Goal: Task Accomplishment & Management: Manage account settings

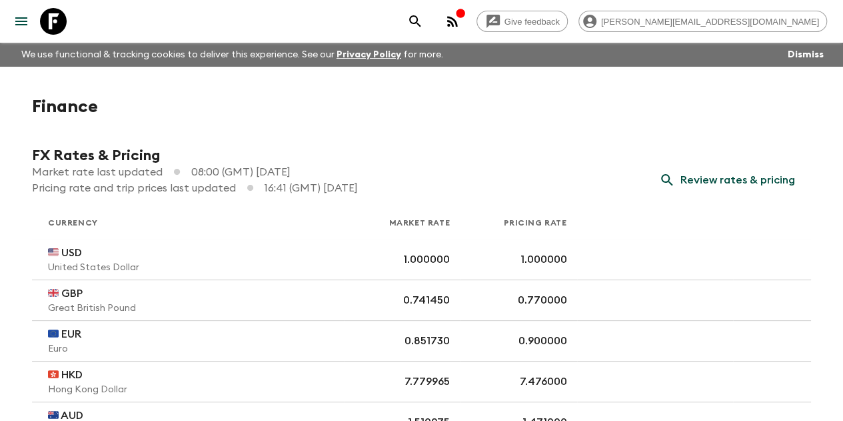
click at [19, 29] on icon "menu" at bounding box center [21, 21] width 16 height 16
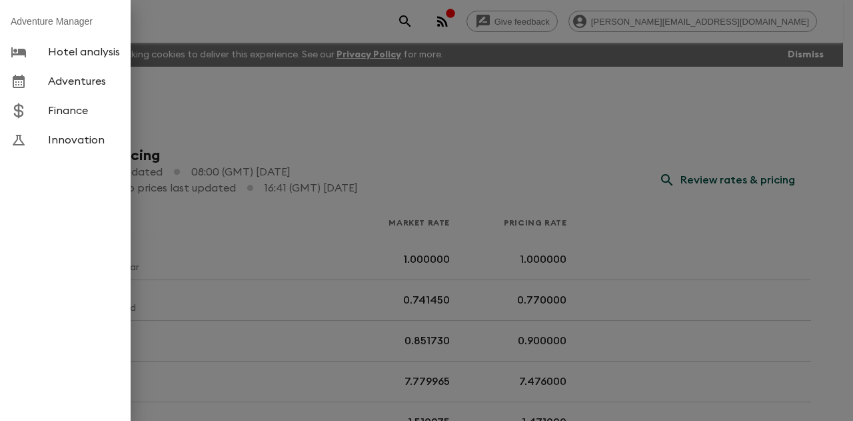
click at [77, 86] on span "Adventures" at bounding box center [84, 81] width 72 height 13
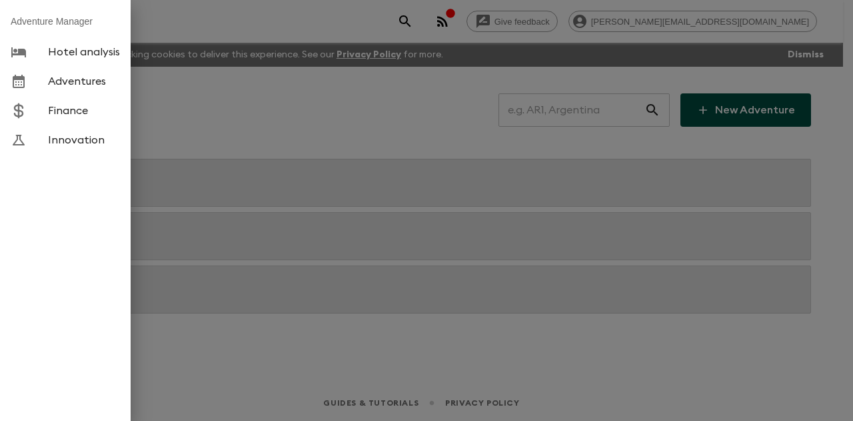
click at [569, 111] on div at bounding box center [426, 210] width 853 height 421
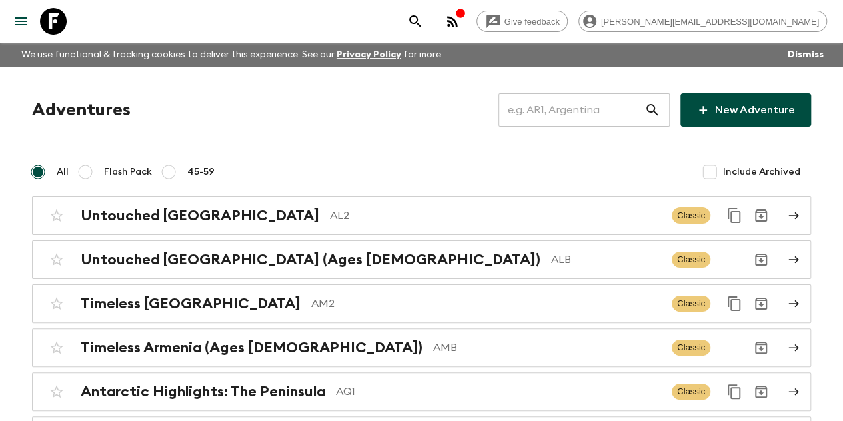
click at [565, 111] on input "text" at bounding box center [572, 109] width 146 height 37
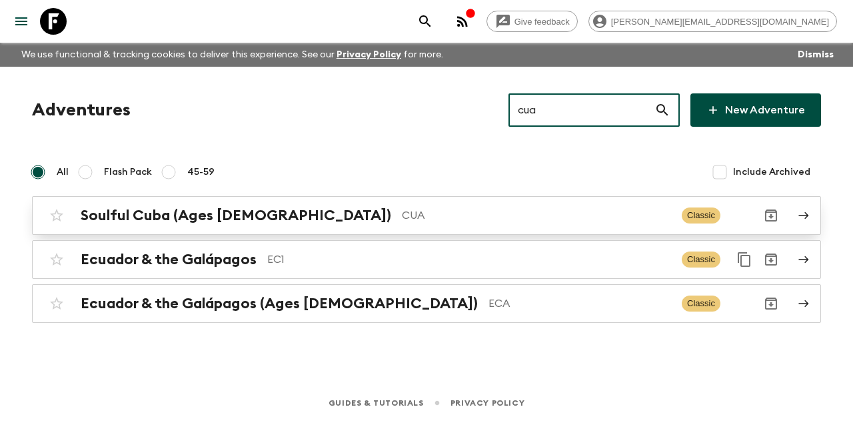
type input "cua"
click at [402, 215] on p "CUA" at bounding box center [536, 215] width 269 height 16
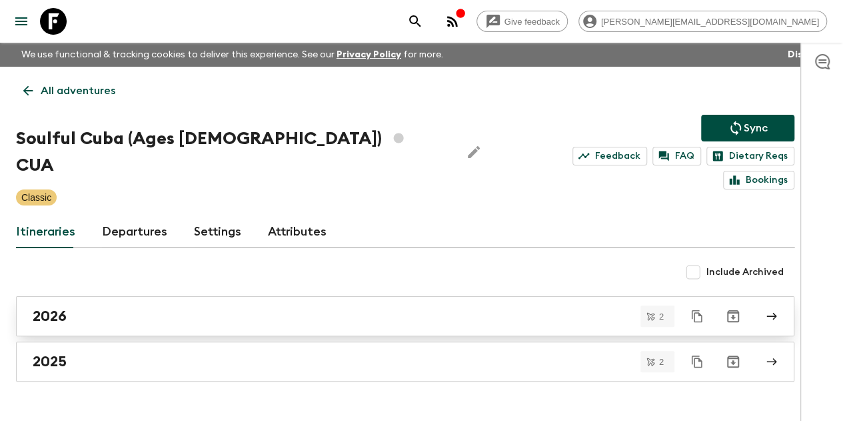
click at [137, 307] on div "2026" at bounding box center [393, 315] width 720 height 17
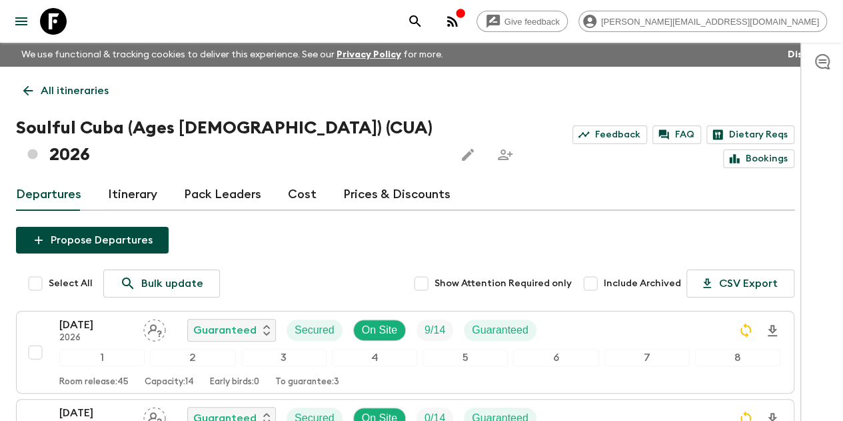
click at [389, 179] on link "Prices & Discounts" at bounding box center [396, 195] width 107 height 32
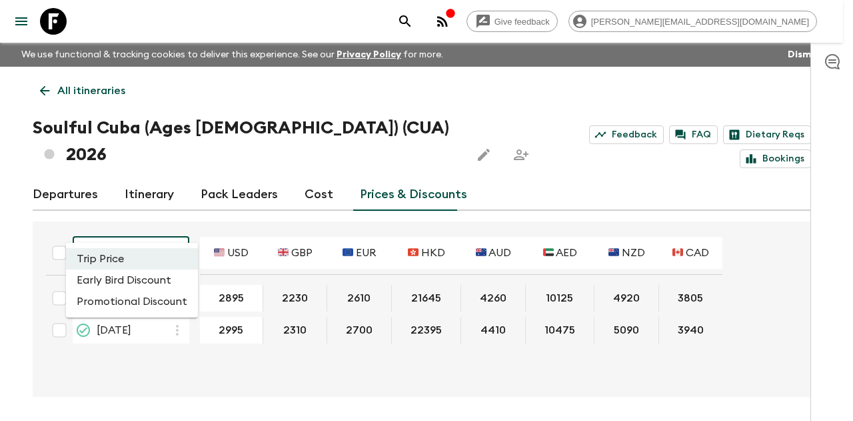
click at [149, 223] on body "Give feedback [PERSON_NAME][EMAIL_ADDRESS][DOMAIN_NAME] We use functional & tra…" at bounding box center [426, 235] width 853 height 470
click at [187, 193] on div at bounding box center [426, 210] width 853 height 421
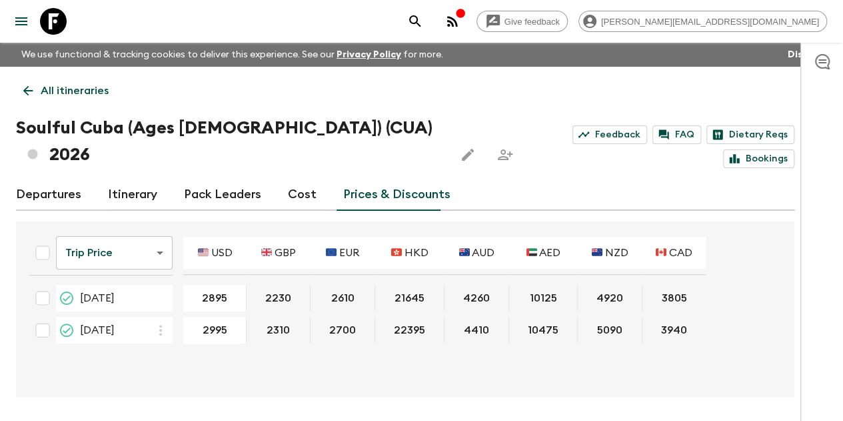
click at [22, 18] on icon "menu" at bounding box center [21, 21] width 12 height 8
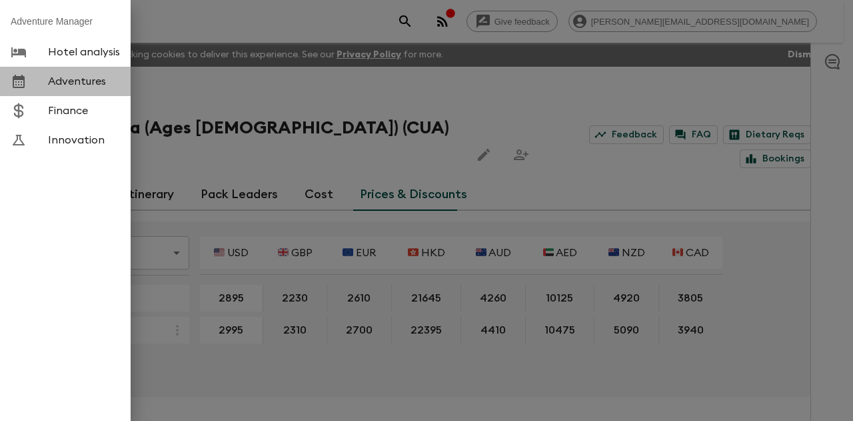
click at [96, 77] on span "Adventures" at bounding box center [84, 81] width 72 height 13
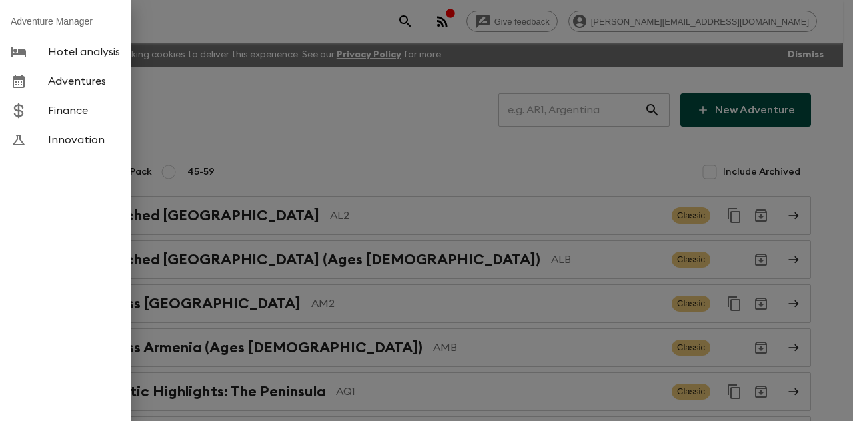
click at [545, 108] on div at bounding box center [426, 210] width 853 height 421
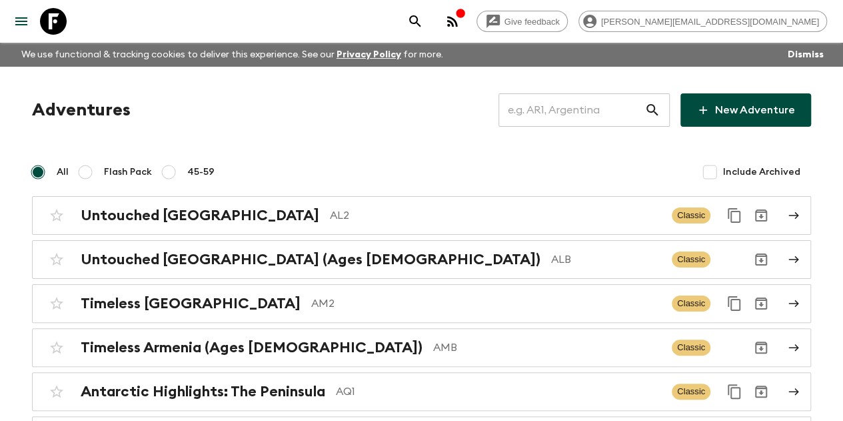
click at [555, 111] on input "text" at bounding box center [572, 109] width 146 height 37
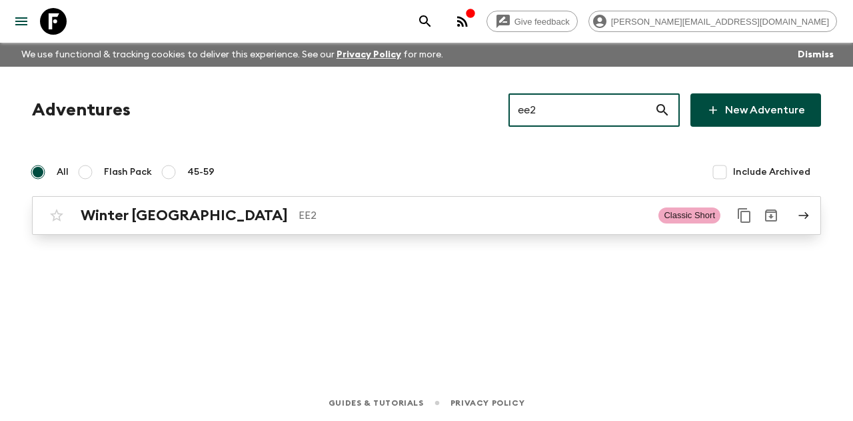
type input "ee2"
click at [299, 221] on p "EE2" at bounding box center [473, 215] width 349 height 16
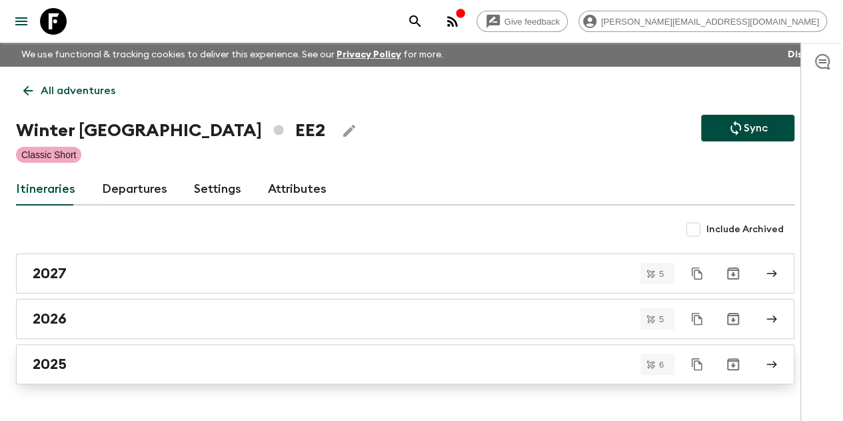
click at [105, 366] on div "2025" at bounding box center [393, 363] width 720 height 17
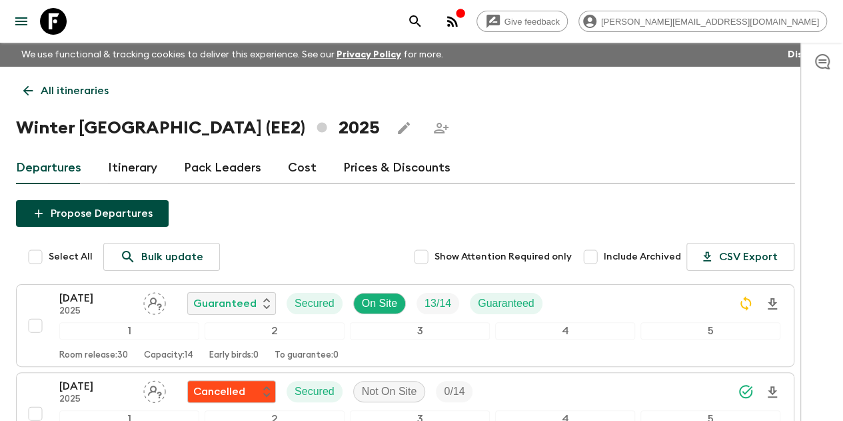
click at [369, 164] on link "Prices & Discounts" at bounding box center [396, 168] width 107 height 32
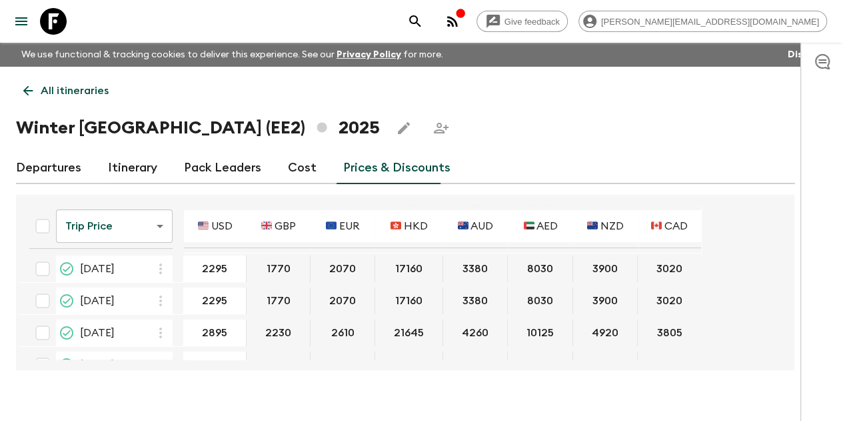
scroll to position [91, 0]
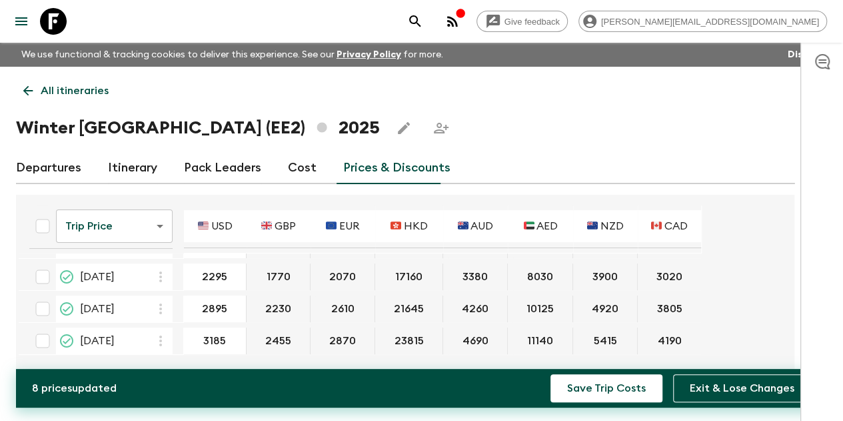
type input "3185"
click at [737, 295] on form "Trip Price tripPrice ​ 🇺🇸 USD 🇬🇧 GBP 🇪🇺 EUR 🇭🇰 HKD 🇦🇺 AUD 🇦🇪 AED 🇳🇿 NZD 🇨🇦 CAD …" at bounding box center [399, 234] width 760 height 250
click at [607, 393] on button "Save Trip Costs" at bounding box center [607, 388] width 112 height 28
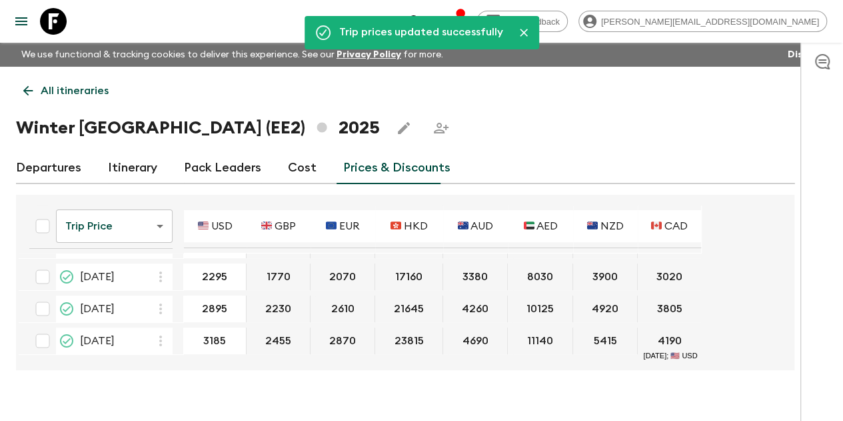
click at [78, 89] on p "All itineraries" at bounding box center [75, 91] width 68 height 16
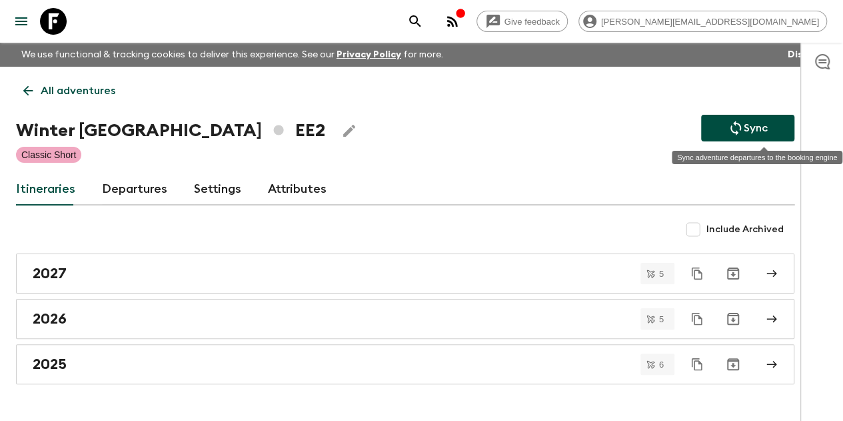
click at [768, 126] on p "Sync" at bounding box center [756, 128] width 24 height 16
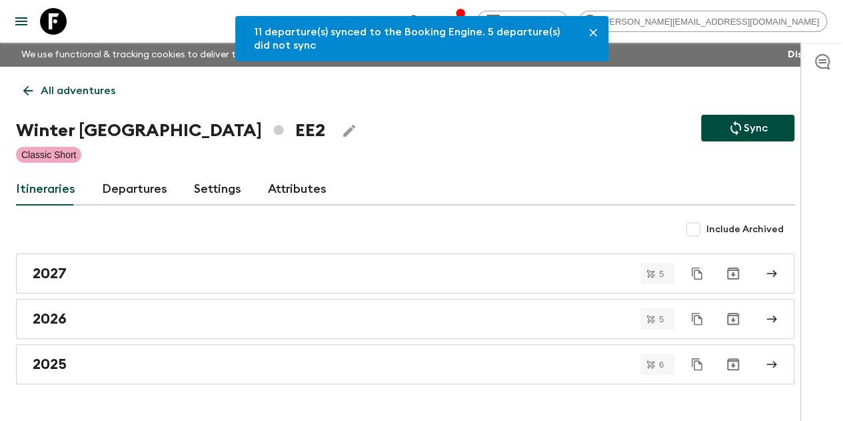
click at [102, 89] on p "All adventures" at bounding box center [78, 91] width 75 height 16
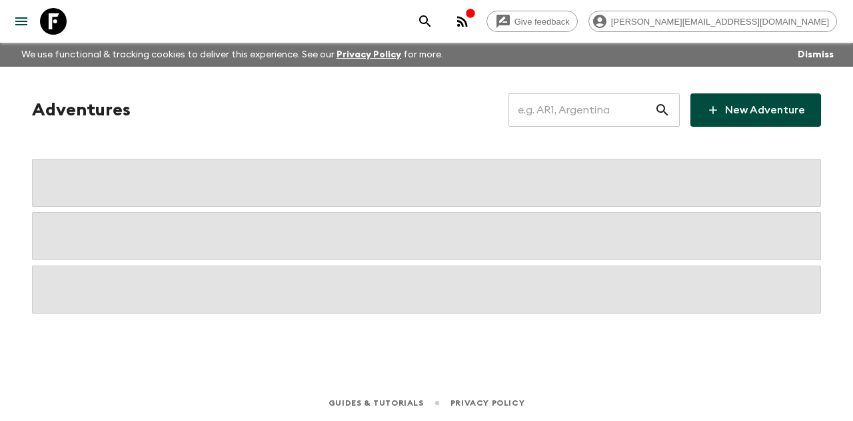
click at [591, 114] on input "text" at bounding box center [582, 109] width 146 height 37
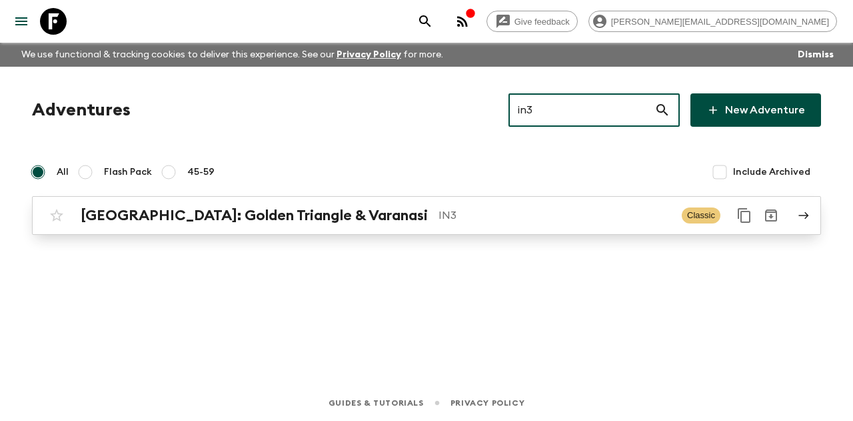
type input "in3"
click at [443, 221] on p "IN3" at bounding box center [555, 215] width 233 height 16
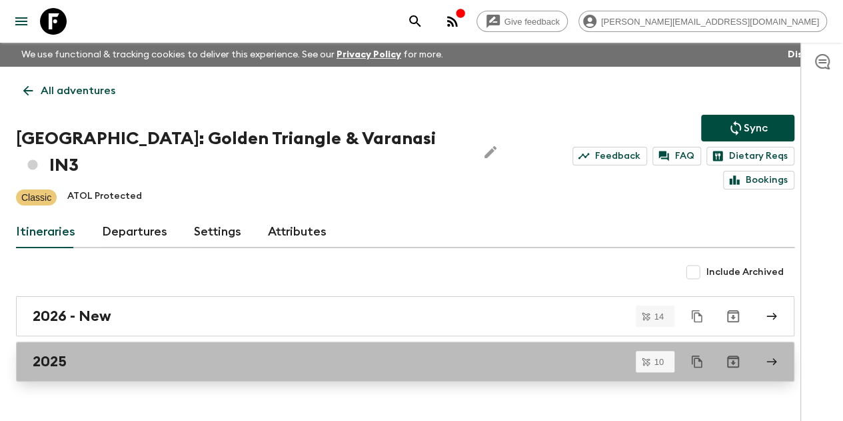
click at [147, 341] on link "2025" at bounding box center [405, 361] width 779 height 40
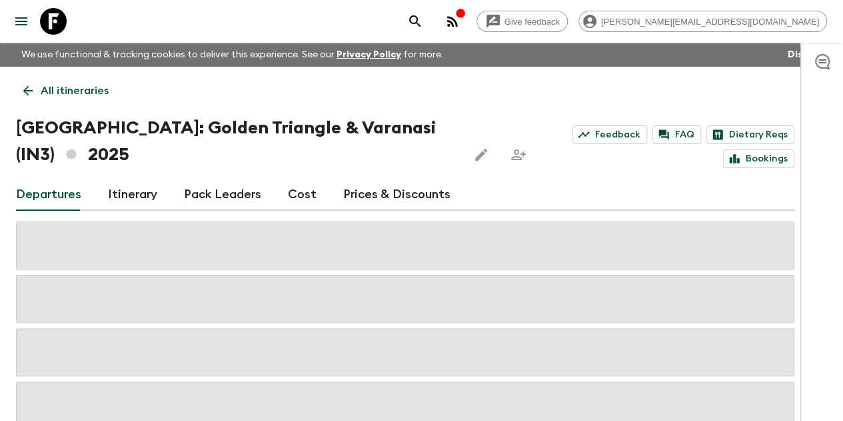
click at [381, 191] on link "Prices & Discounts" at bounding box center [396, 195] width 107 height 32
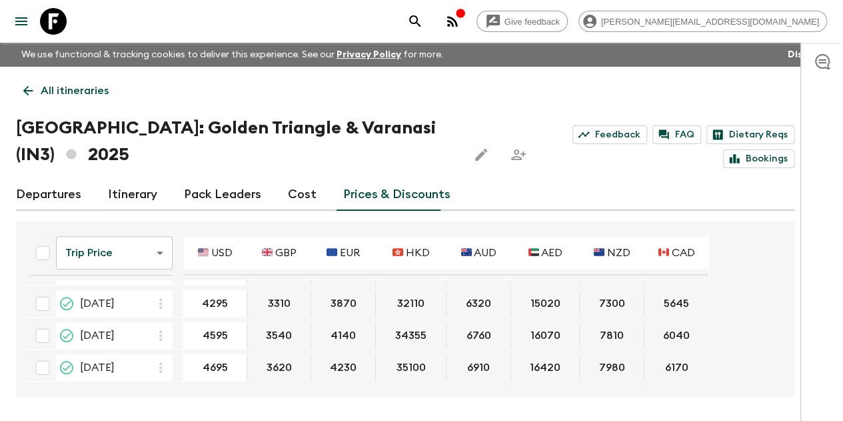
scroll to position [600, 0]
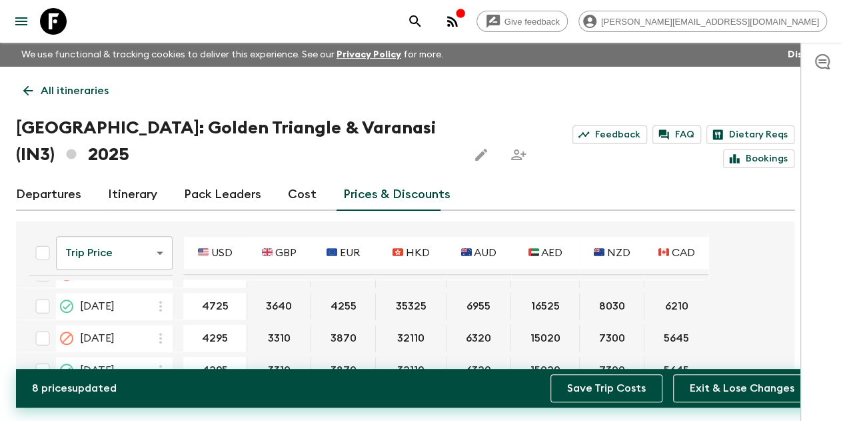
type input "4725"
click at [589, 382] on button "Save Trip Costs" at bounding box center [607, 388] width 112 height 28
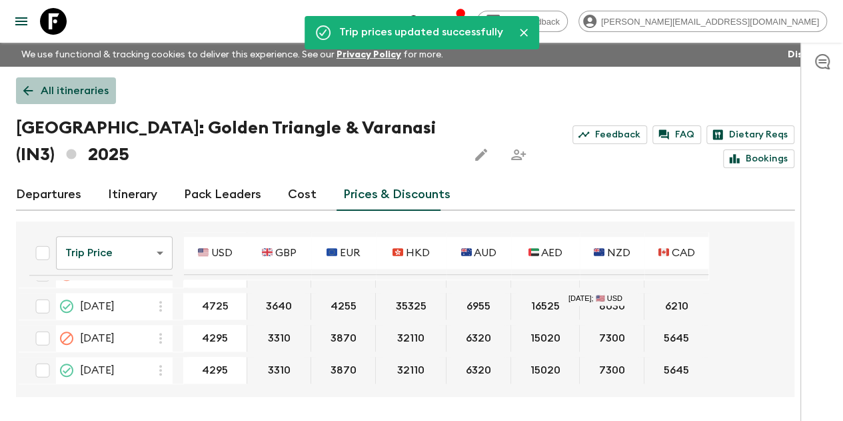
click at [94, 86] on p "All itineraries" at bounding box center [75, 91] width 68 height 16
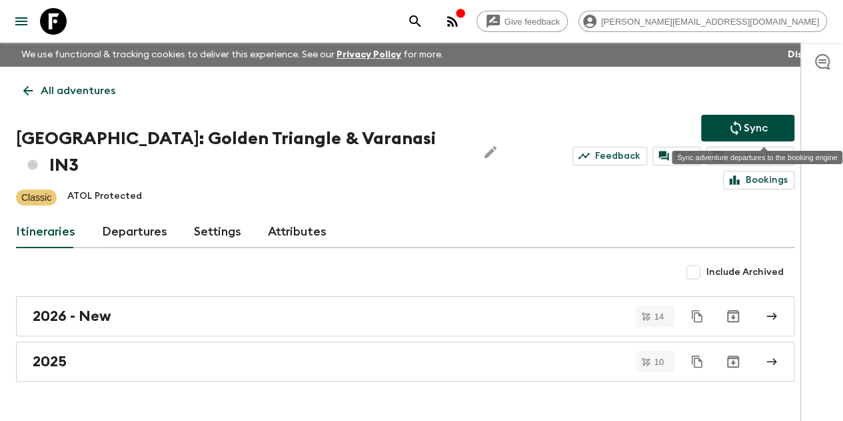
click at [744, 123] on icon "Sync adventure departures to the booking engine" at bounding box center [736, 128] width 16 height 16
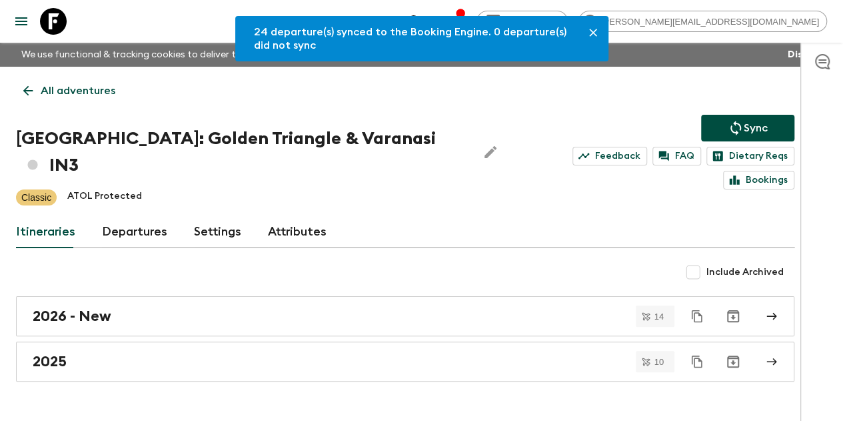
click at [83, 91] on p "All adventures" at bounding box center [78, 91] width 75 height 16
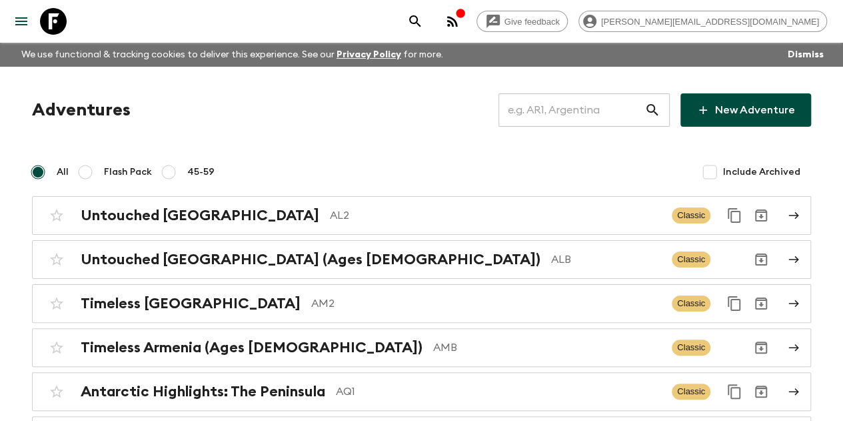
click at [570, 114] on input "text" at bounding box center [572, 109] width 146 height 37
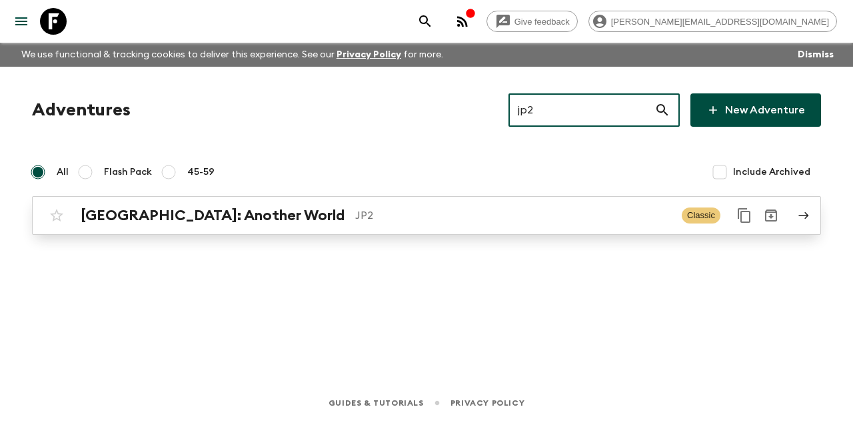
type input "jp2"
click at [355, 211] on p "JP2" at bounding box center [513, 215] width 316 height 16
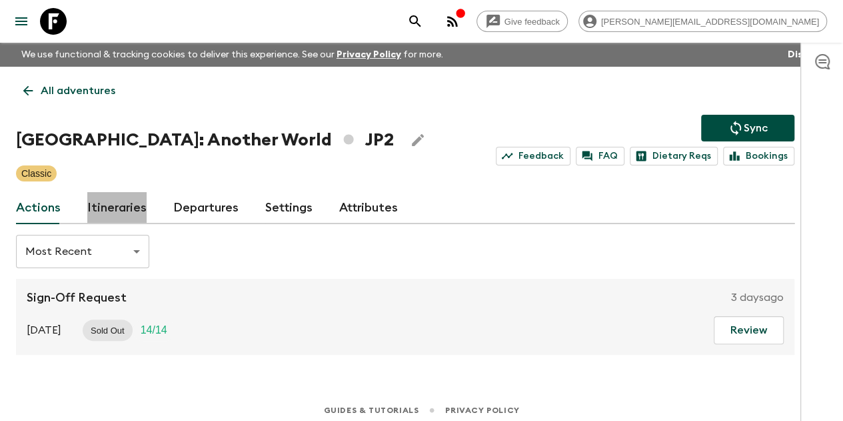
click at [140, 201] on link "Itineraries" at bounding box center [116, 208] width 59 height 32
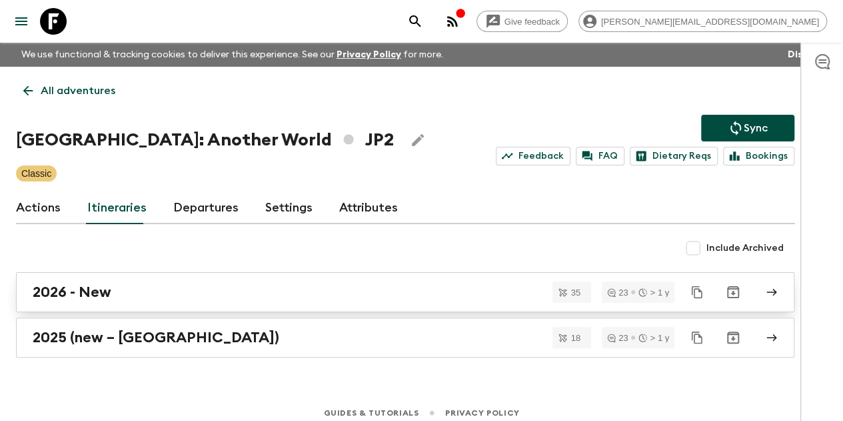
click at [180, 294] on div "2026 - New" at bounding box center [393, 291] width 720 height 17
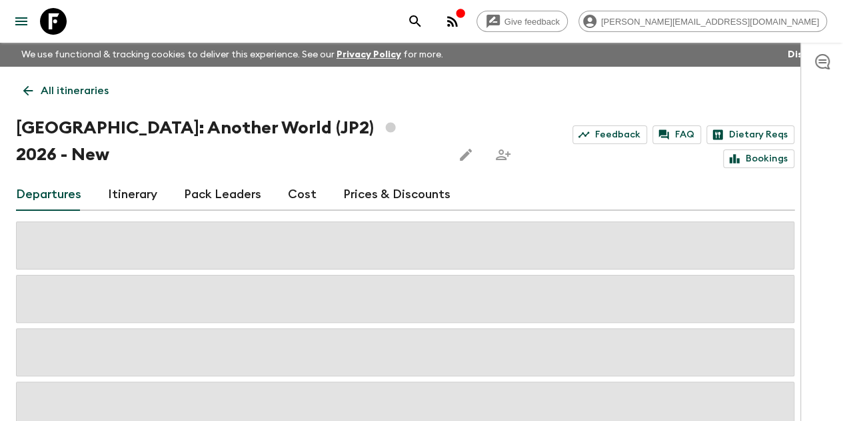
click at [401, 179] on link "Prices & Discounts" at bounding box center [396, 195] width 107 height 32
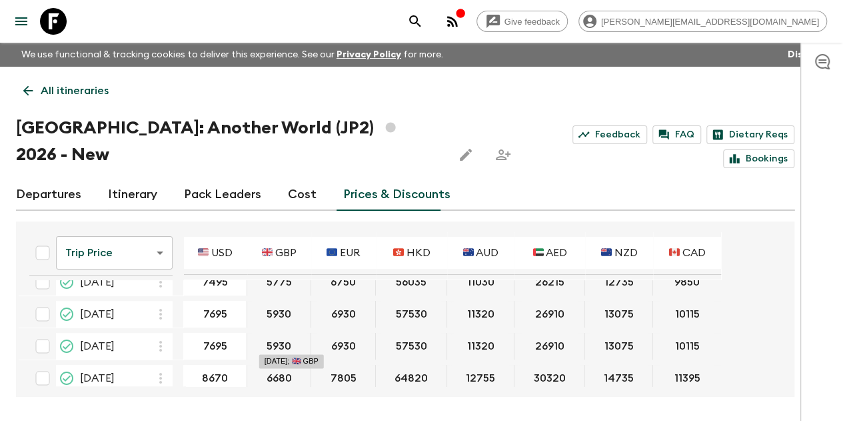
scroll to position [133, 0]
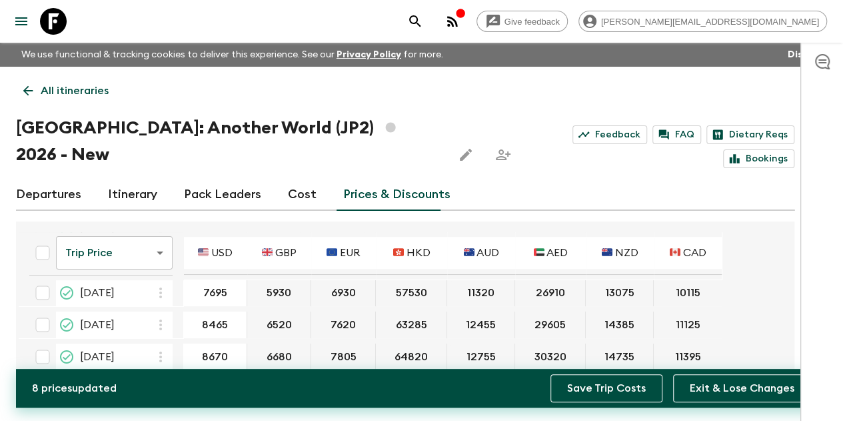
type input "8465"
click at [623, 393] on button "Save Trip Costs" at bounding box center [607, 388] width 112 height 28
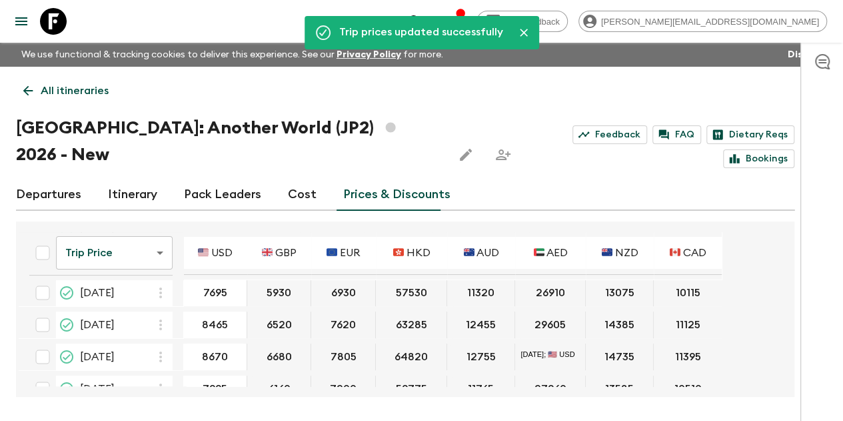
click at [109, 89] on p "All itineraries" at bounding box center [75, 91] width 68 height 16
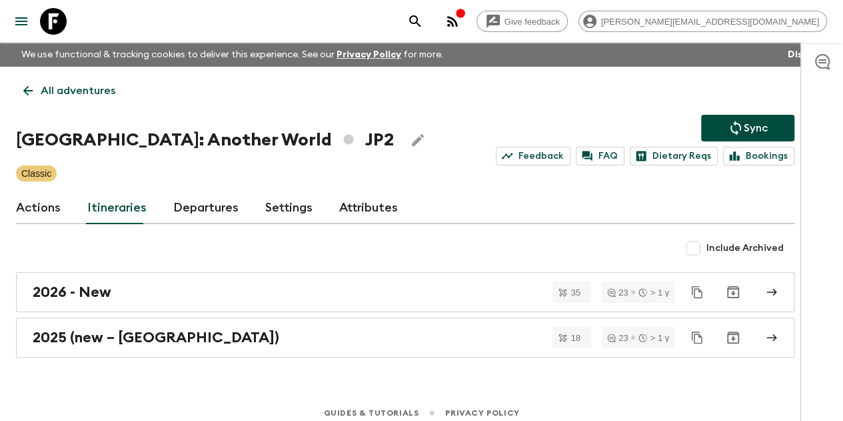
click at [728, 125] on button "Sync" at bounding box center [747, 128] width 93 height 27
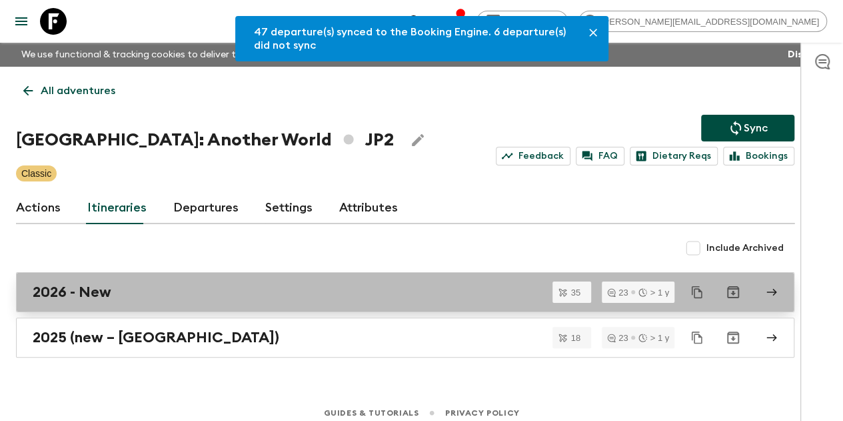
click at [163, 294] on div "2026 - New" at bounding box center [393, 291] width 720 height 17
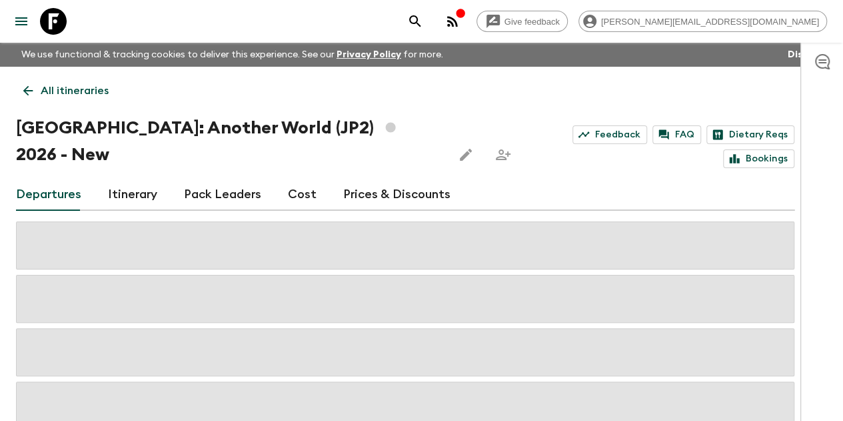
click at [148, 179] on link "Itinerary" at bounding box center [132, 195] width 49 height 32
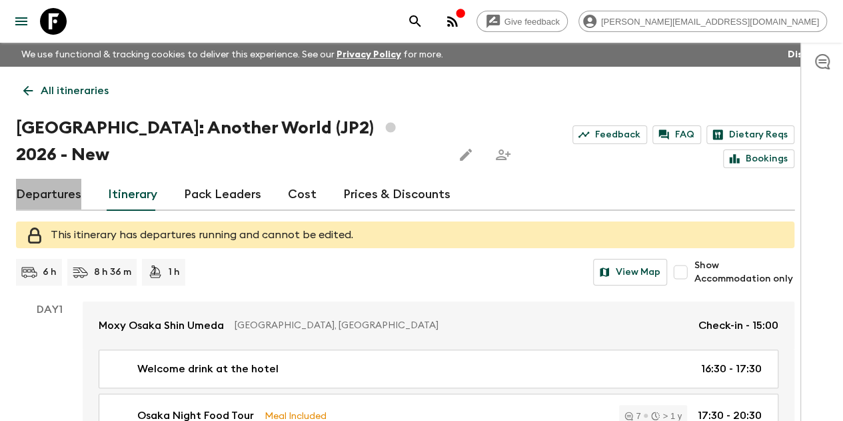
click at [72, 179] on link "Departures" at bounding box center [48, 195] width 65 height 32
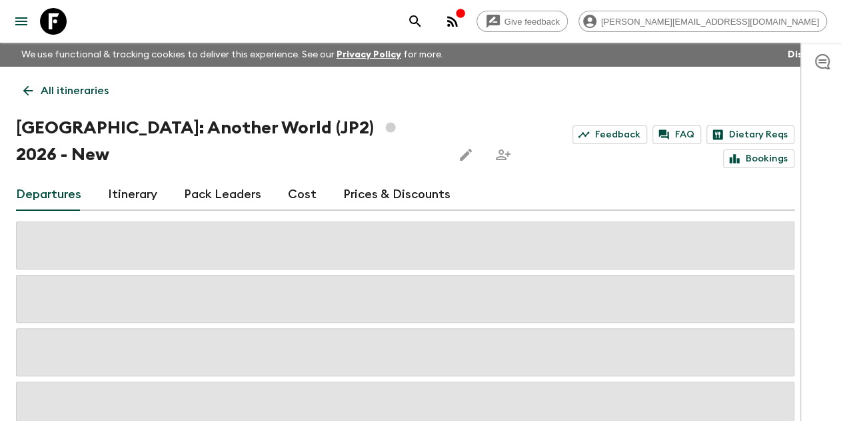
click at [411, 179] on link "Prices & Discounts" at bounding box center [396, 195] width 107 height 32
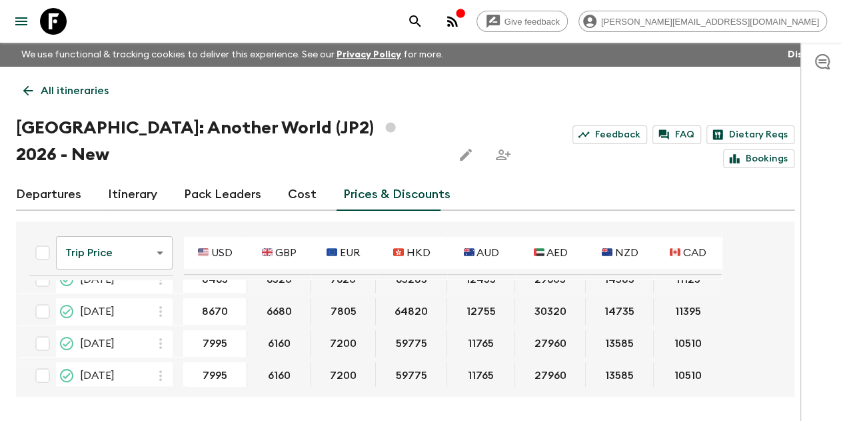
scroll to position [200, 0]
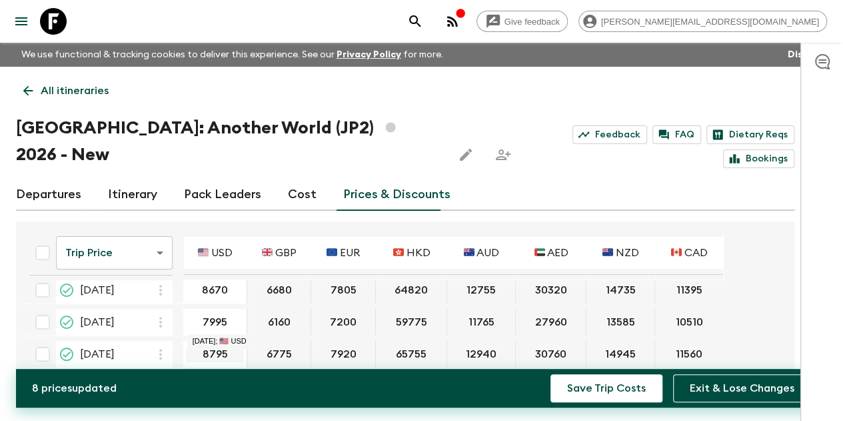
click at [227, 347] on input "8795" at bounding box center [215, 354] width 58 height 15
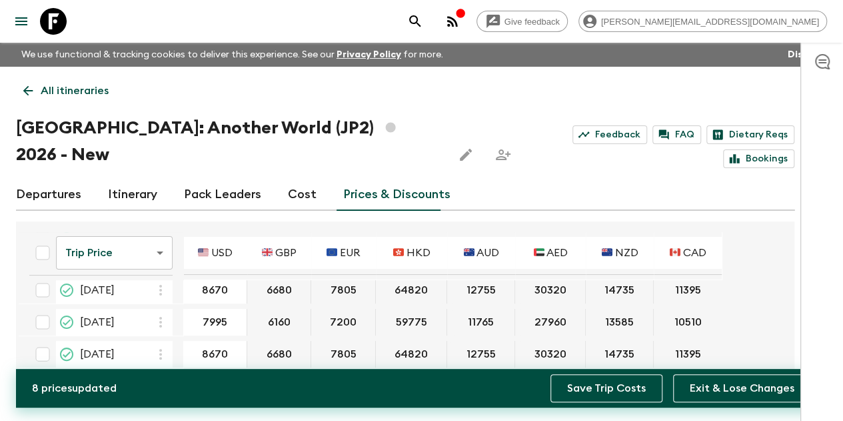
type input "8670"
click at [617, 393] on button "Save Trip Costs" at bounding box center [607, 388] width 112 height 28
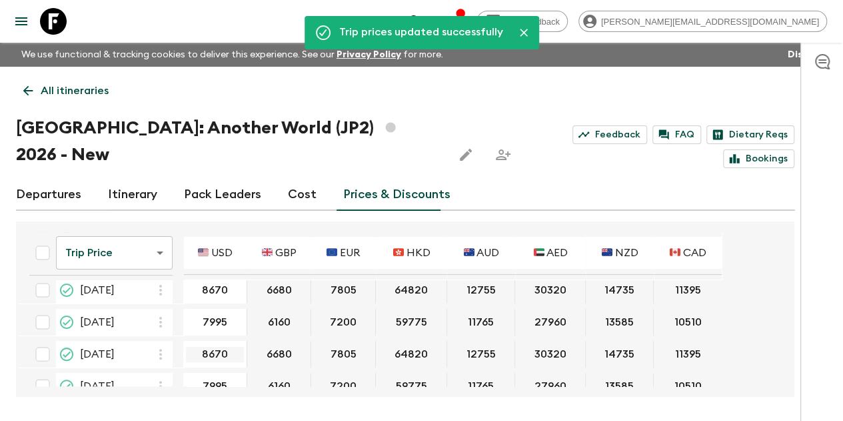
click at [237, 347] on input "8670" at bounding box center [215, 354] width 58 height 15
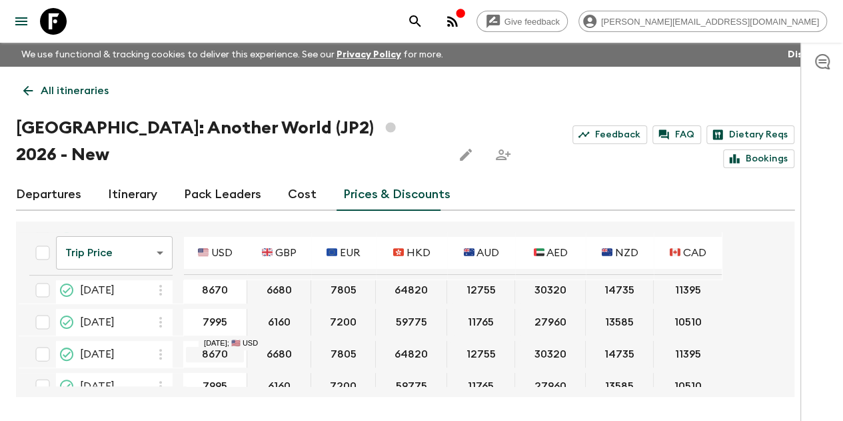
click at [238, 347] on input "8670" at bounding box center [215, 354] width 58 height 15
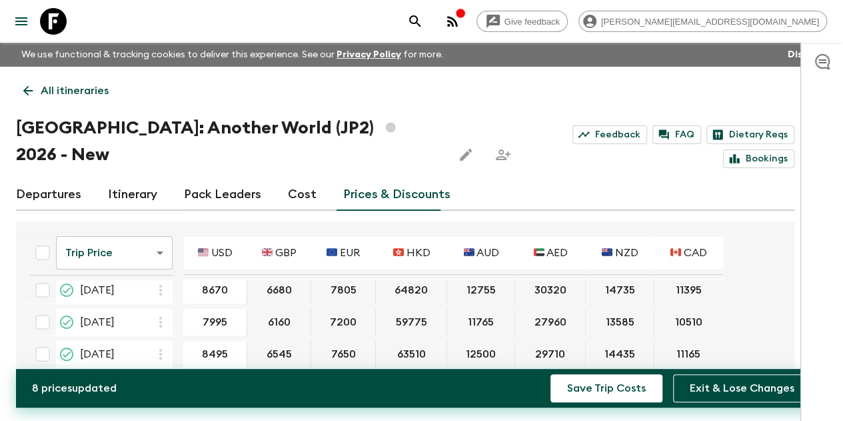
scroll to position [133, 0]
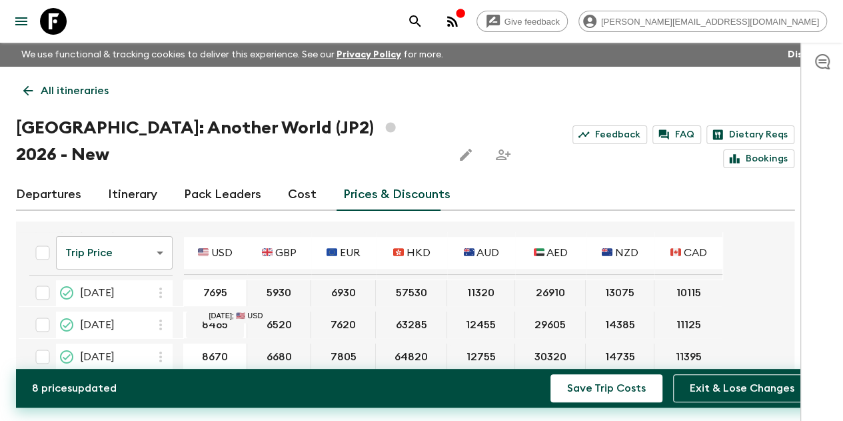
type input "8495"
click at [230, 317] on input "8465" at bounding box center [215, 324] width 58 height 15
drag, startPoint x: 247, startPoint y: 294, endPoint x: 209, endPoint y: 294, distance: 37.3
click at [209, 317] on input "8465" at bounding box center [215, 324] width 58 height 15
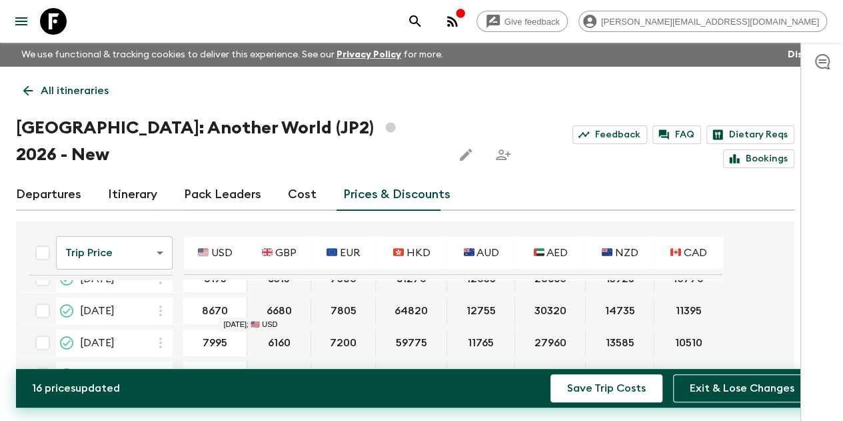
scroll to position [200, 0]
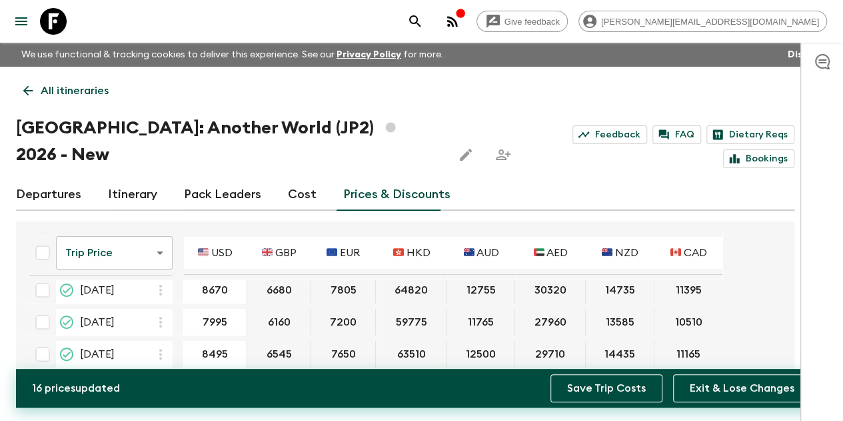
type input "8195"
click at [637, 388] on button "Save Trip Costs" at bounding box center [607, 388] width 112 height 28
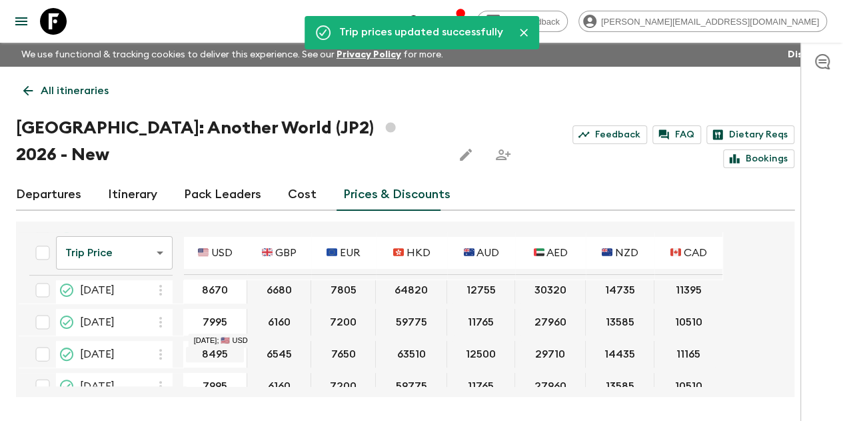
click at [228, 347] on input "8495" at bounding box center [215, 354] width 58 height 15
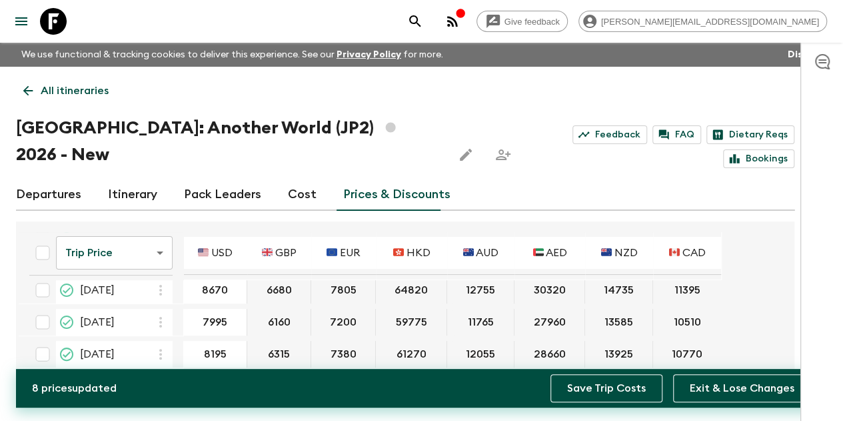
type input "8195"
click at [601, 382] on button "Save Trip Costs" at bounding box center [607, 388] width 112 height 28
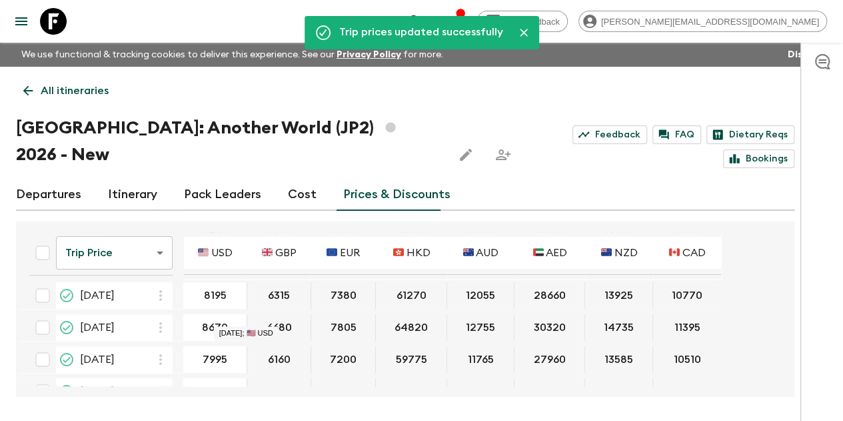
scroll to position [133, 0]
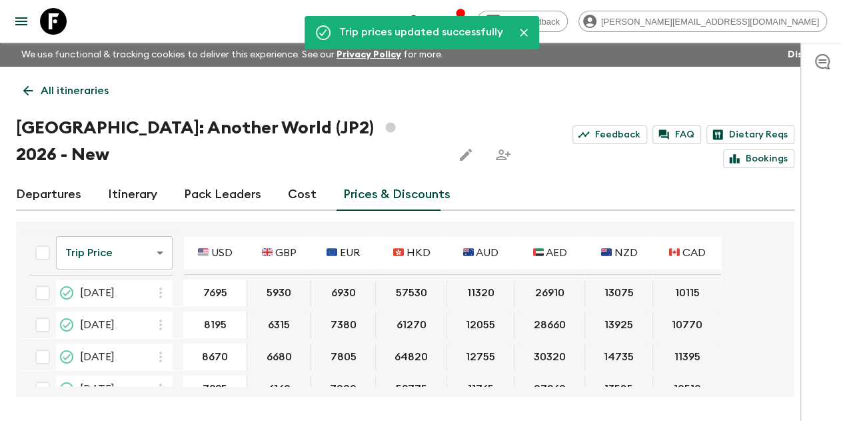
click at [73, 96] on p "All itineraries" at bounding box center [75, 91] width 68 height 16
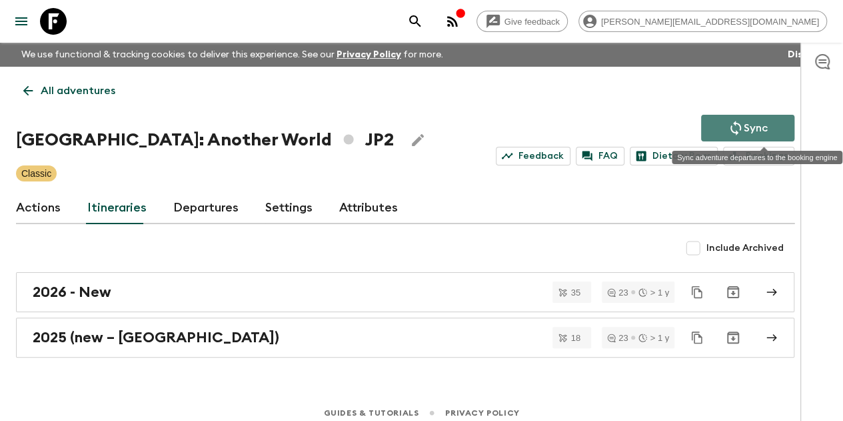
click at [768, 127] on p "Sync" at bounding box center [756, 128] width 24 height 16
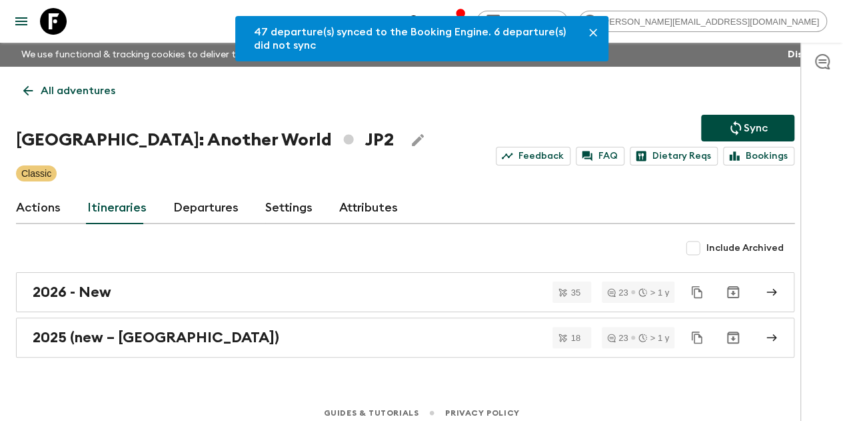
click at [100, 90] on p "All adventures" at bounding box center [78, 91] width 75 height 16
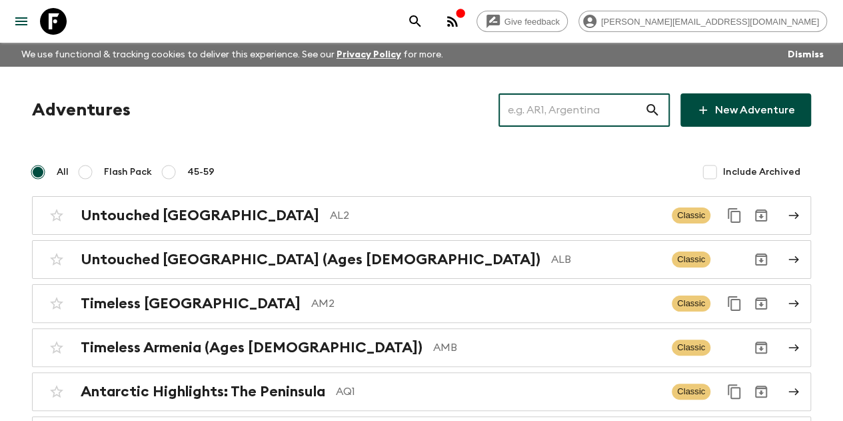
click at [608, 111] on input "text" at bounding box center [572, 109] width 146 height 37
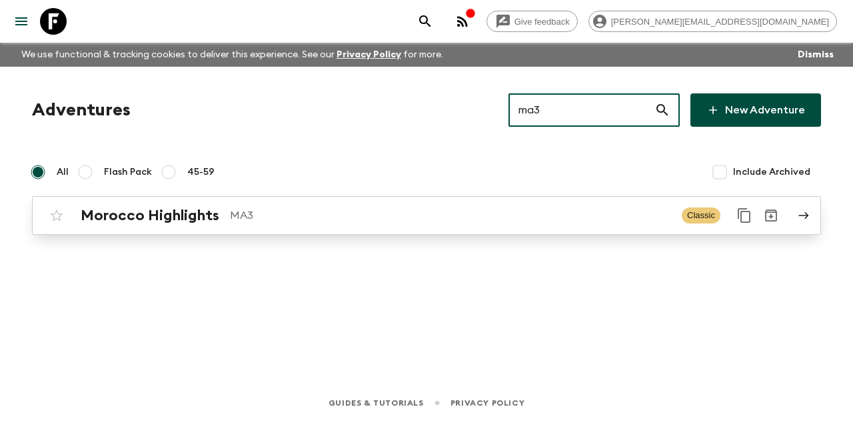
type input "ma3"
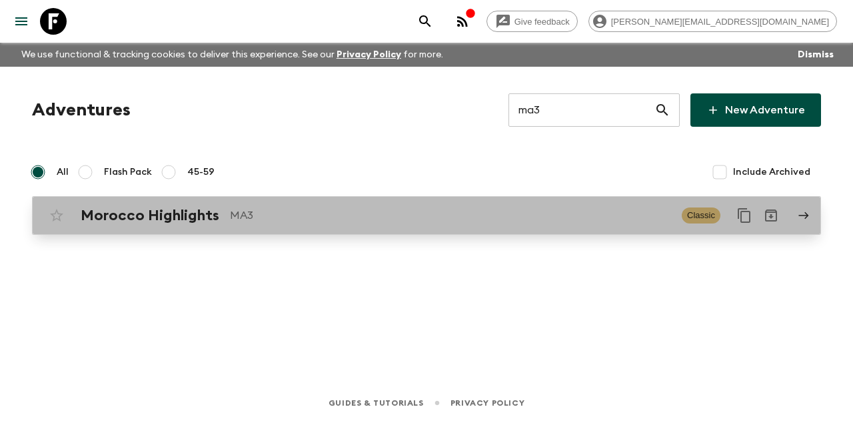
click at [287, 216] on p "MA3" at bounding box center [450, 215] width 441 height 16
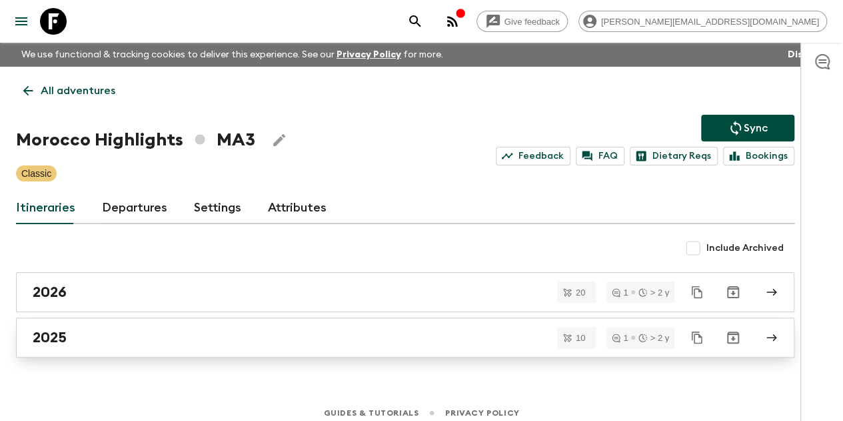
click at [127, 329] on div "2025" at bounding box center [393, 337] width 720 height 17
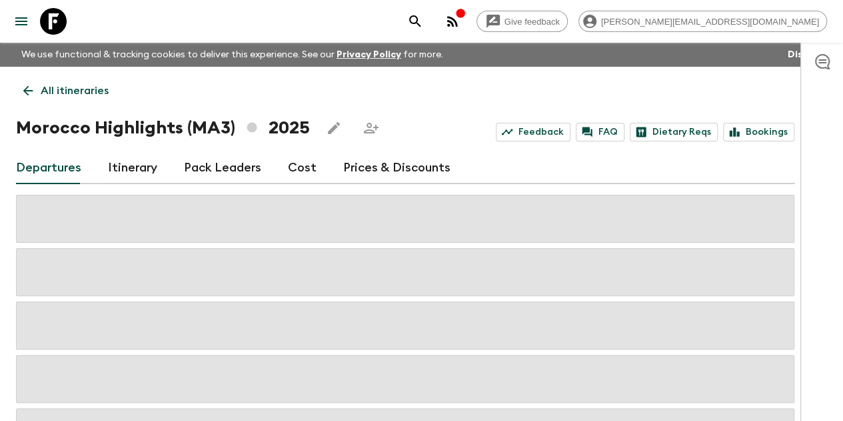
click at [387, 174] on link "Prices & Discounts" at bounding box center [396, 168] width 107 height 32
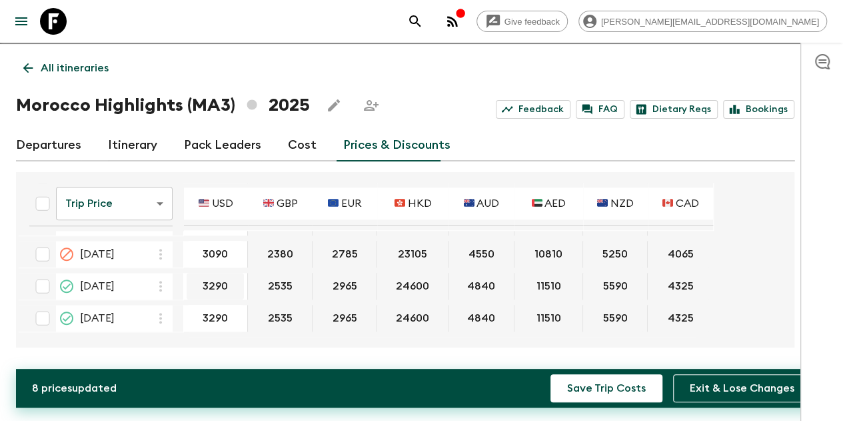
scroll to position [664, 0]
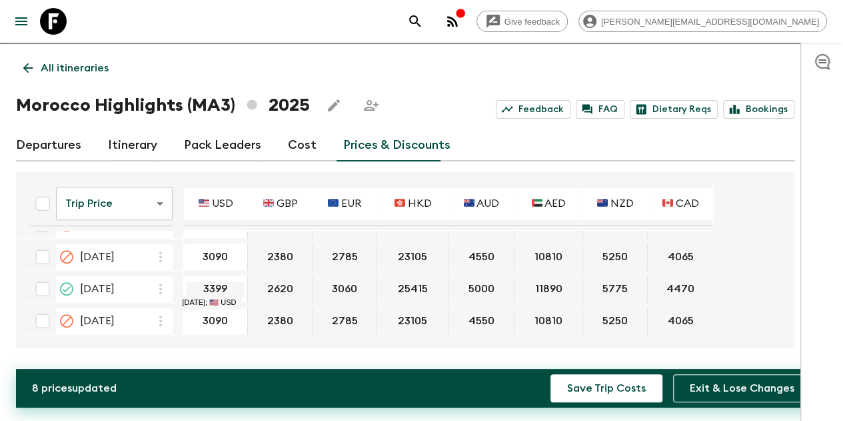
drag, startPoint x: 233, startPoint y: 286, endPoint x: 217, endPoint y: 286, distance: 16.0
click at [217, 286] on input "3399" at bounding box center [215, 288] width 59 height 15
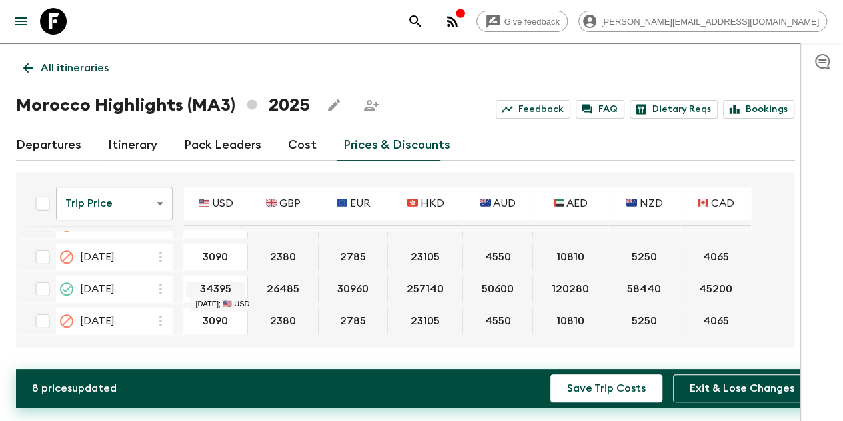
click at [231, 287] on input "34395" at bounding box center [215, 288] width 59 height 15
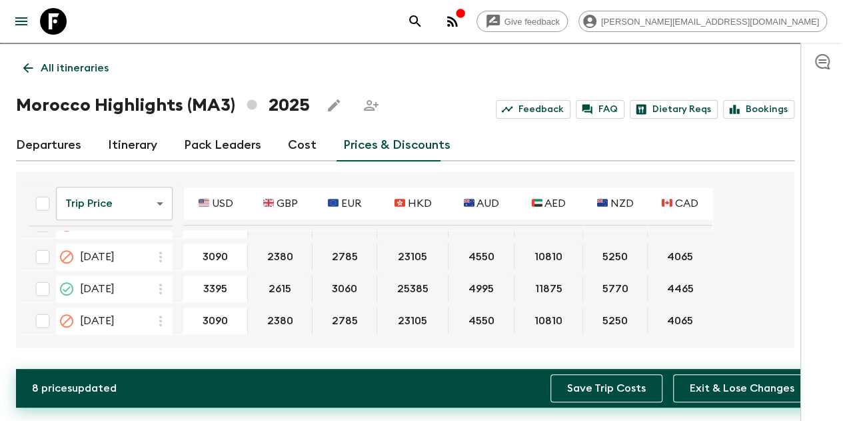
type input "3395"
click at [614, 385] on button "Save Trip Costs" at bounding box center [607, 388] width 112 height 28
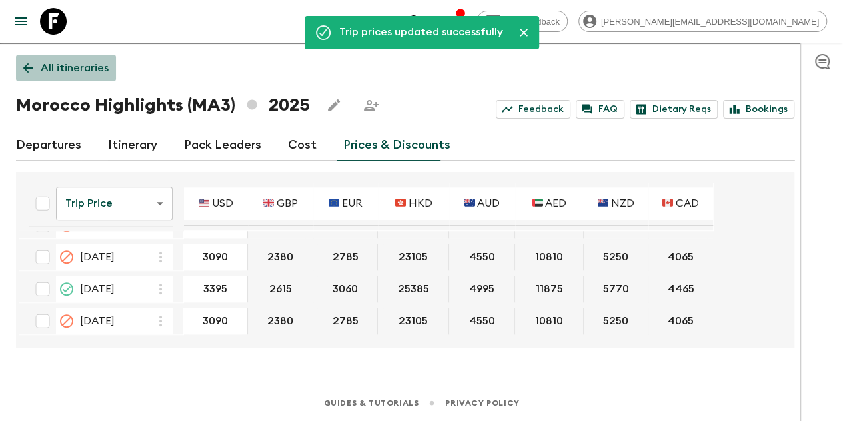
click at [85, 73] on p "All itineraries" at bounding box center [75, 68] width 68 height 16
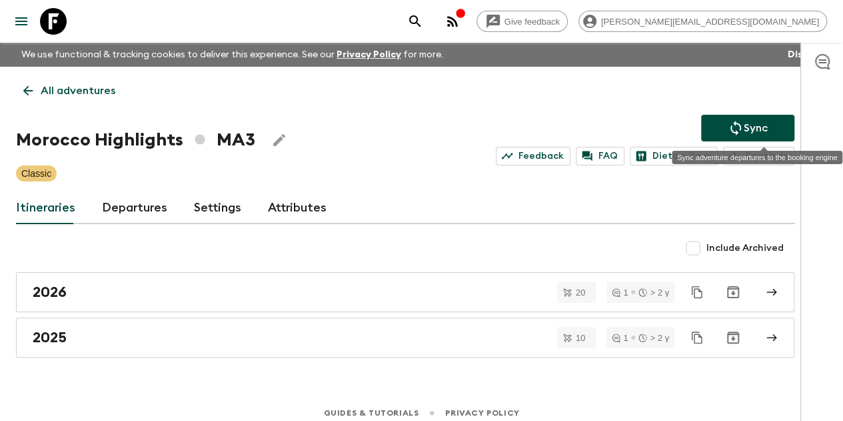
click at [725, 127] on button "Sync" at bounding box center [747, 128] width 93 height 27
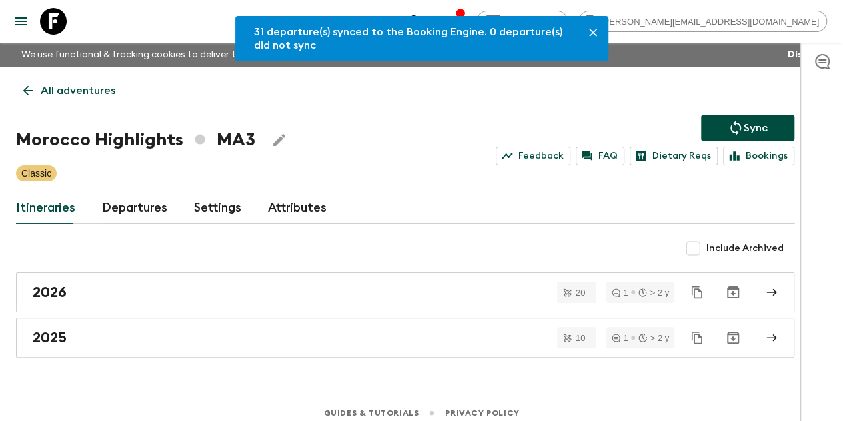
click at [57, 87] on p "All adventures" at bounding box center [78, 91] width 75 height 16
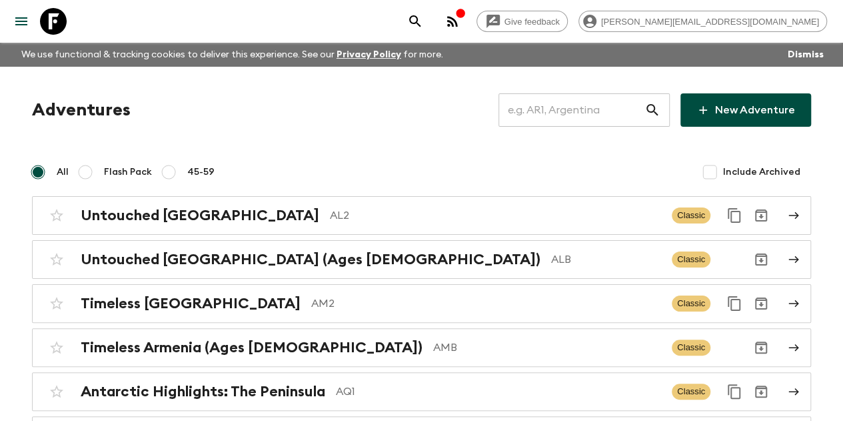
click at [569, 117] on input "text" at bounding box center [572, 109] width 146 height 37
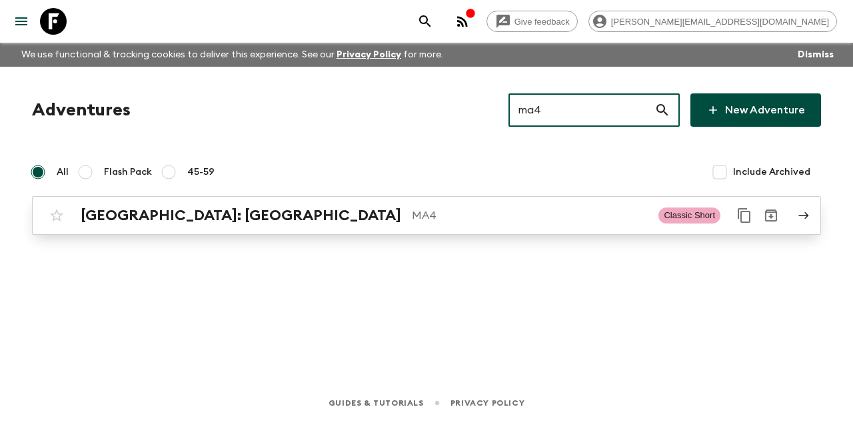
type input "ma4"
click at [412, 215] on p "MA4" at bounding box center [530, 215] width 236 height 16
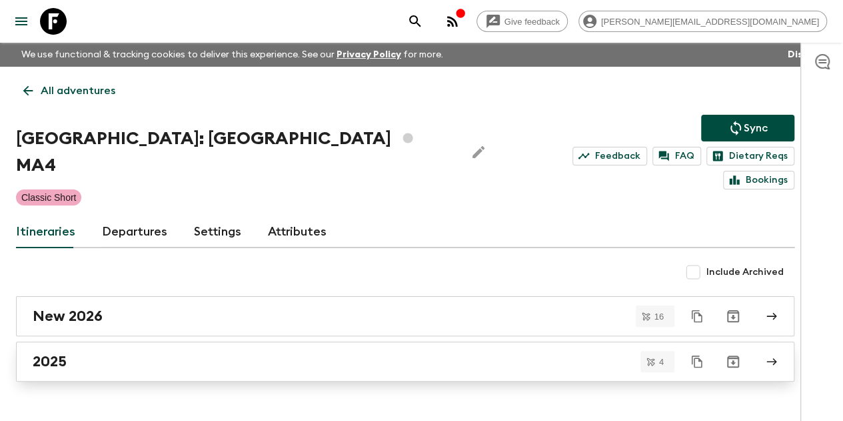
click at [173, 341] on link "2025" at bounding box center [405, 361] width 779 height 40
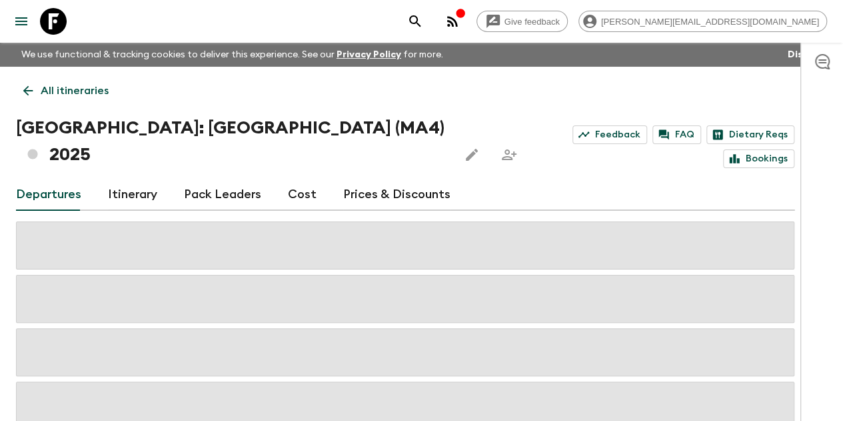
click at [363, 179] on link "Prices & Discounts" at bounding box center [396, 195] width 107 height 32
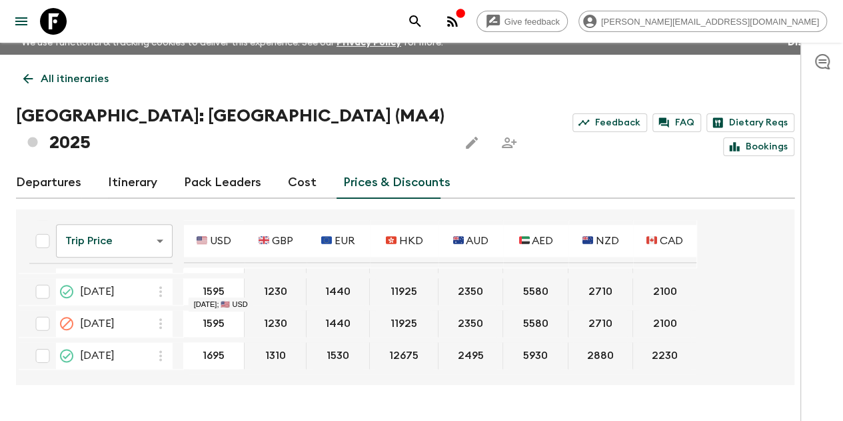
scroll to position [23, 0]
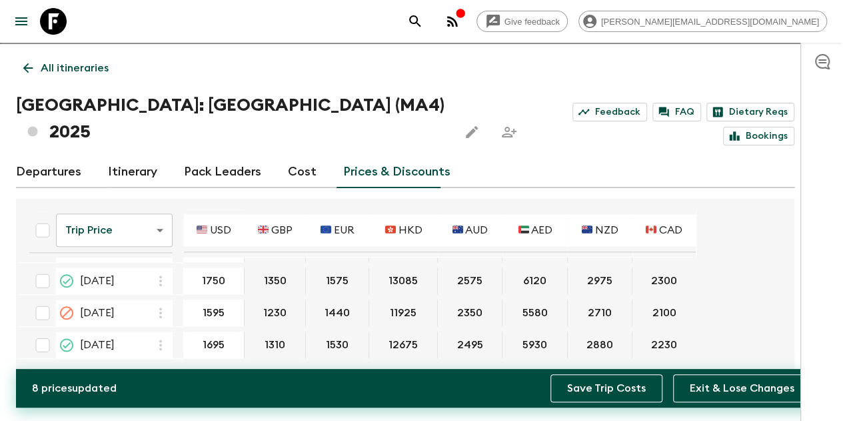
type input "1750"
click at [625, 384] on button "Save Trip Costs" at bounding box center [607, 388] width 112 height 28
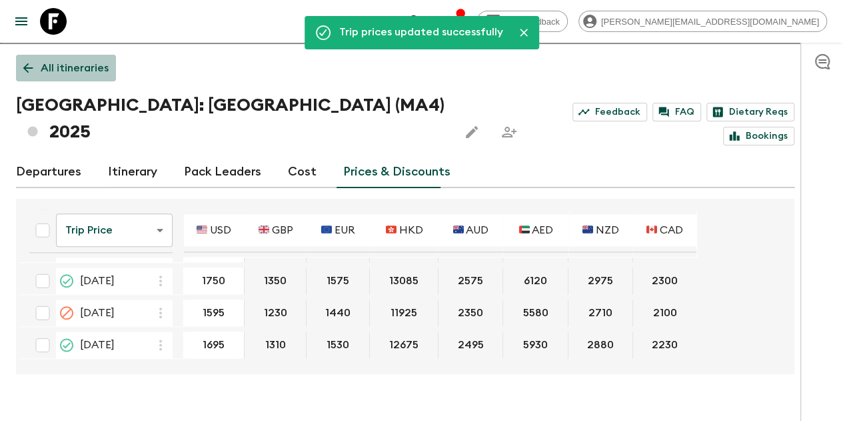
click at [95, 69] on p "All itineraries" at bounding box center [75, 68] width 68 height 16
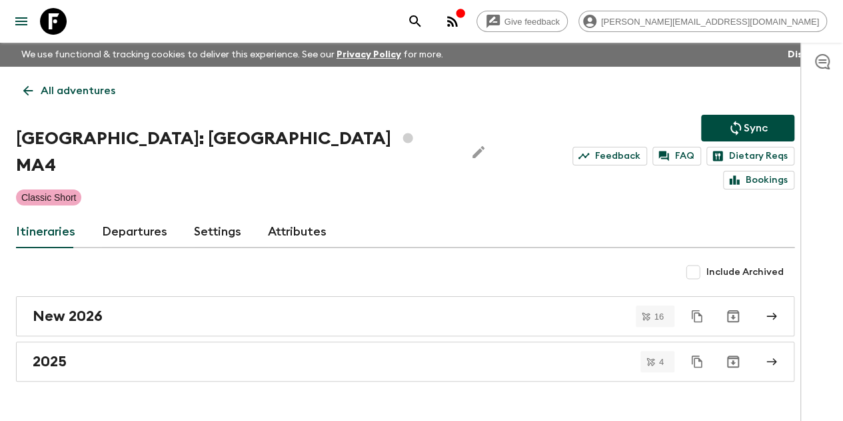
click at [744, 127] on icon "Sync adventure departures to the booking engine" at bounding box center [736, 128] width 16 height 16
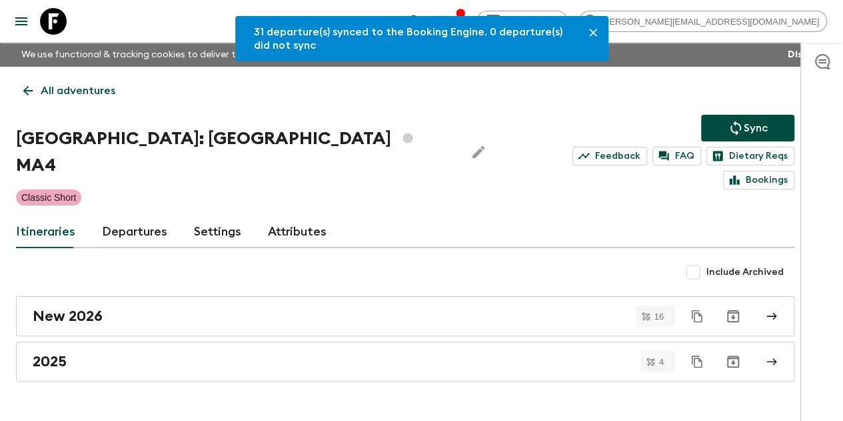
click at [103, 81] on link "All adventures" at bounding box center [69, 90] width 107 height 27
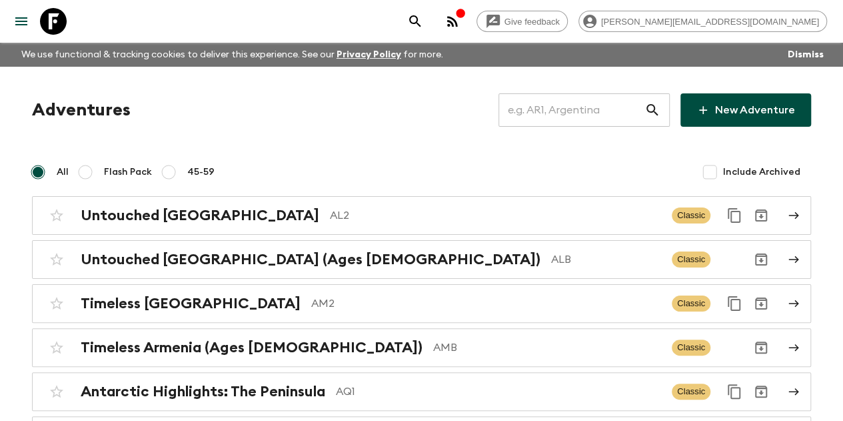
click at [598, 110] on input "text" at bounding box center [572, 109] width 146 height 37
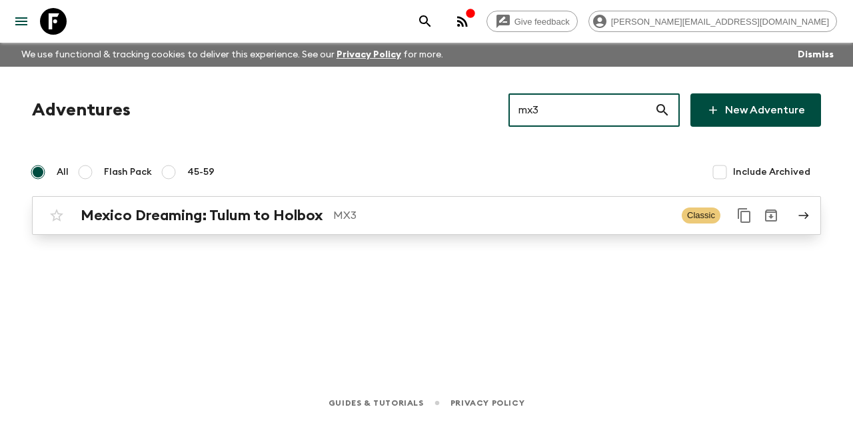
type input "mx3"
click at [418, 225] on div "Mexico Dreaming: Tulum to Holbox MX3 Classic" at bounding box center [400, 215] width 715 height 27
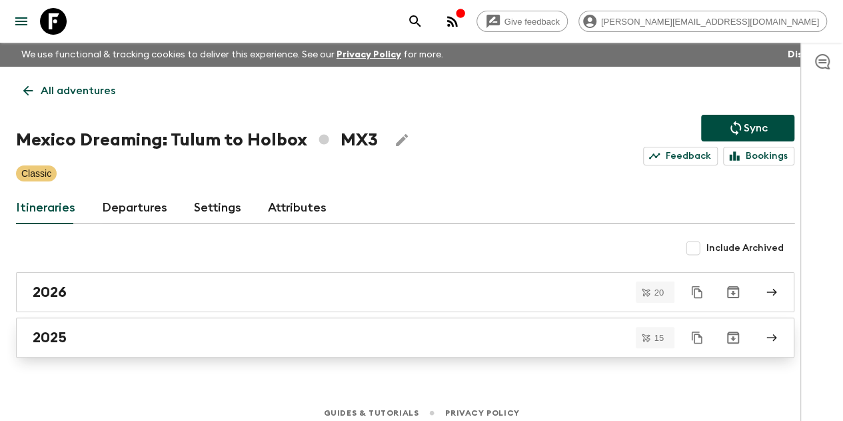
click at [215, 337] on div "2025" at bounding box center [393, 337] width 720 height 17
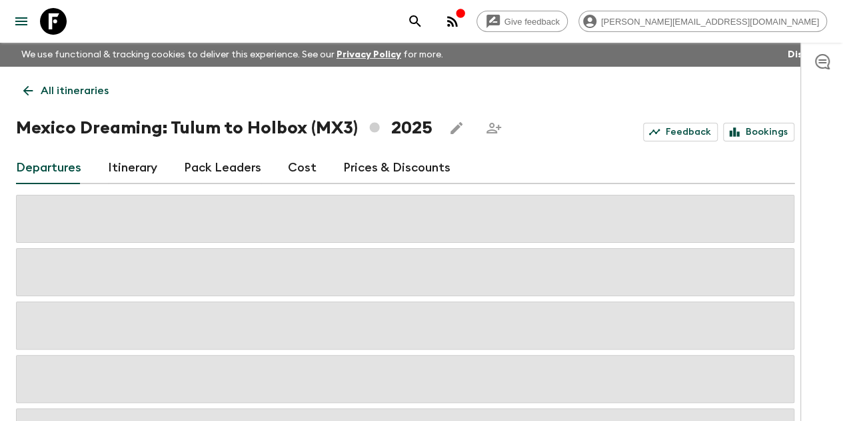
click at [415, 167] on link "Prices & Discounts" at bounding box center [396, 168] width 107 height 32
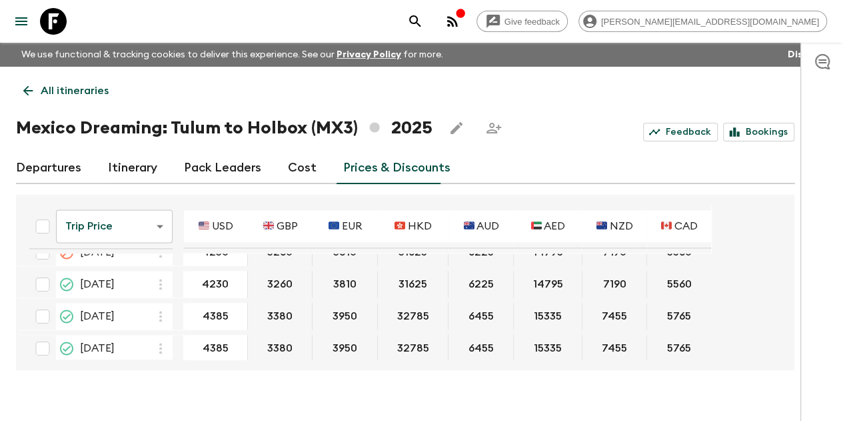
scroll to position [955, 0]
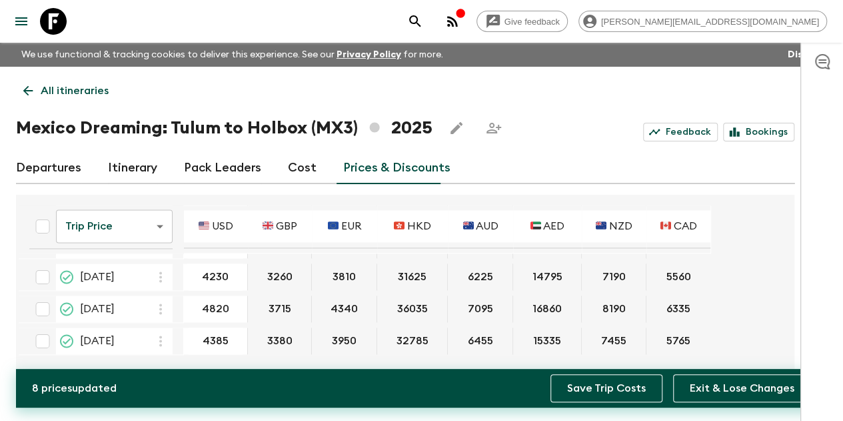
type input "4820"
click at [609, 381] on button "Save Trip Costs" at bounding box center [607, 388] width 112 height 28
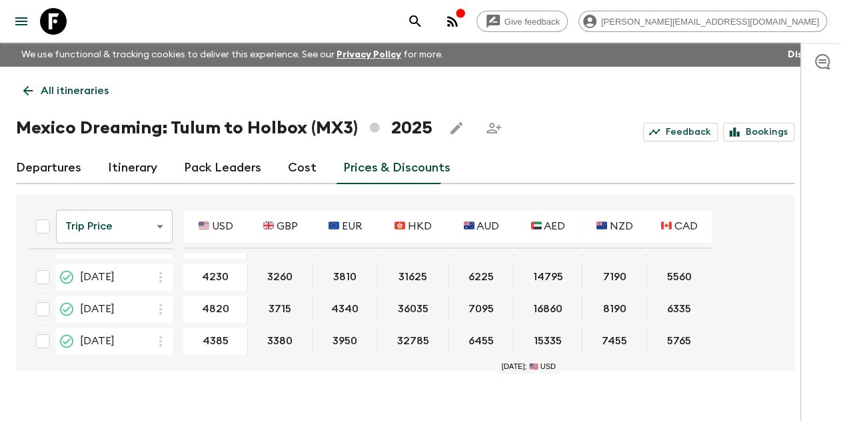
click at [109, 91] on p "All itineraries" at bounding box center [75, 91] width 68 height 16
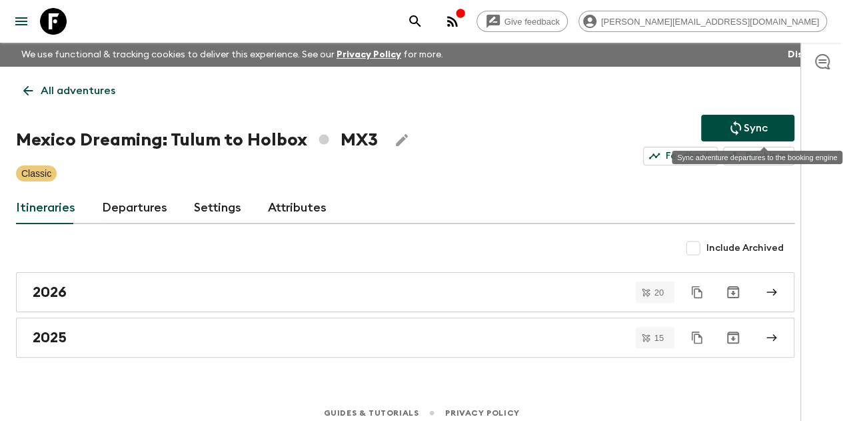
click at [785, 125] on button "Sync" at bounding box center [747, 128] width 93 height 27
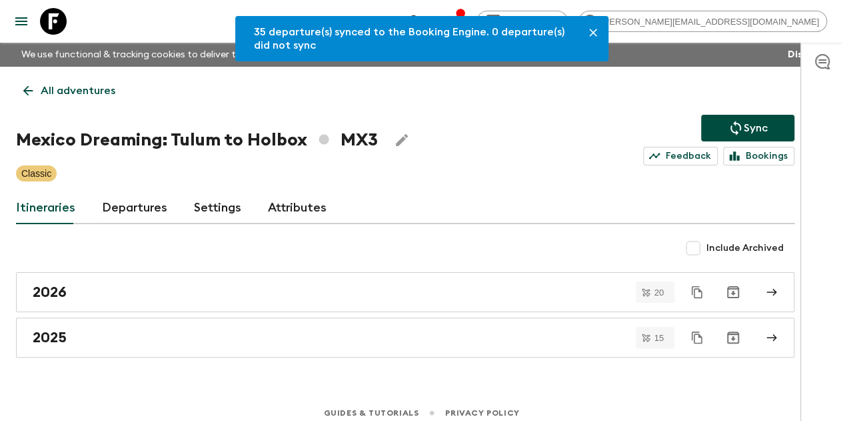
click at [73, 90] on p "All adventures" at bounding box center [78, 91] width 75 height 16
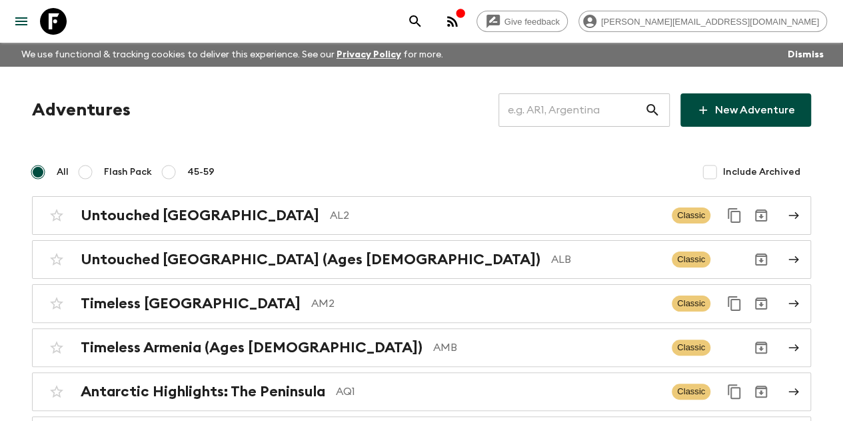
click at [579, 108] on input "text" at bounding box center [572, 109] width 146 height 37
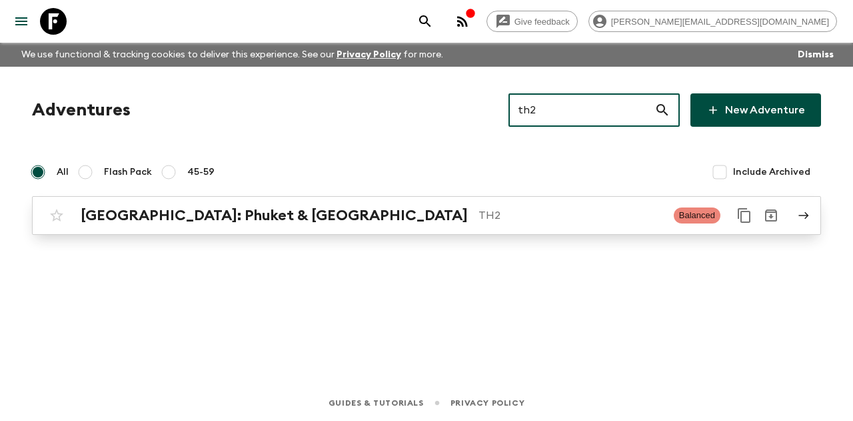
type input "th2"
click at [479, 214] on p "TH2" at bounding box center [571, 215] width 185 height 16
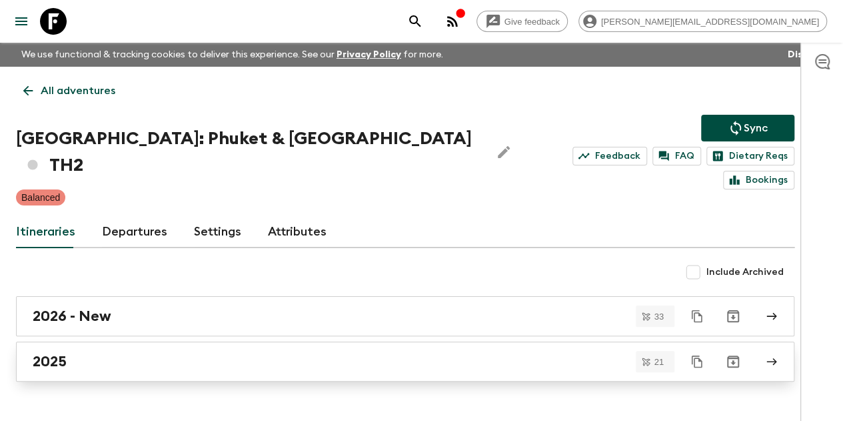
click at [205, 353] on div "2025" at bounding box center [393, 361] width 720 height 17
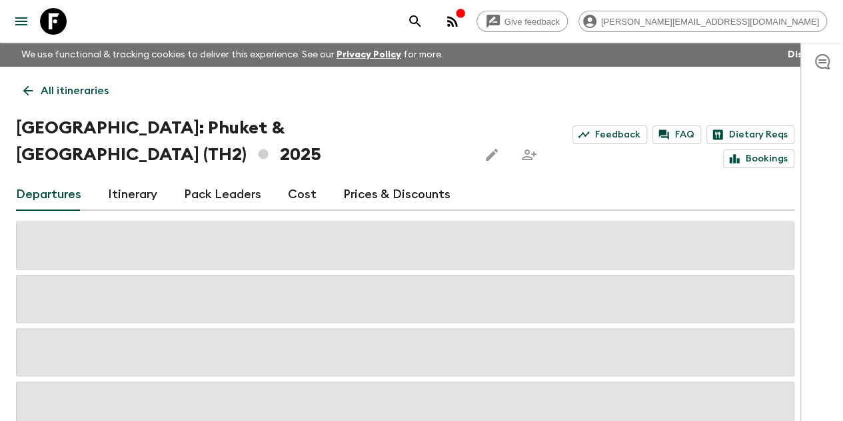
click at [423, 197] on link "Prices & Discounts" at bounding box center [396, 195] width 107 height 32
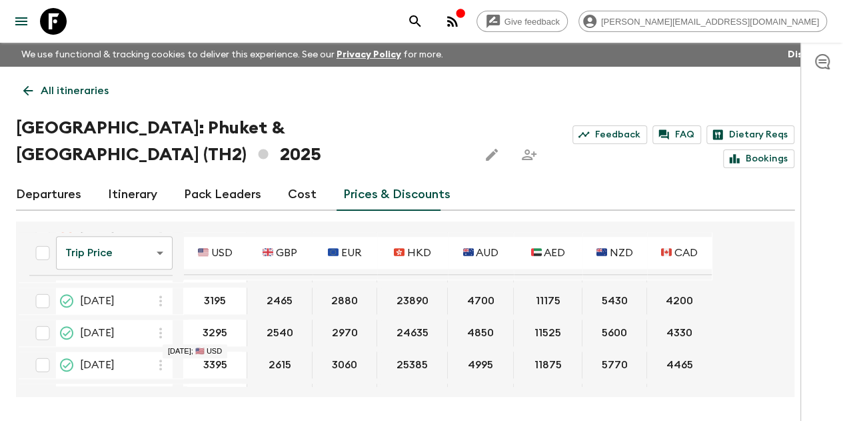
scroll to position [667, 0]
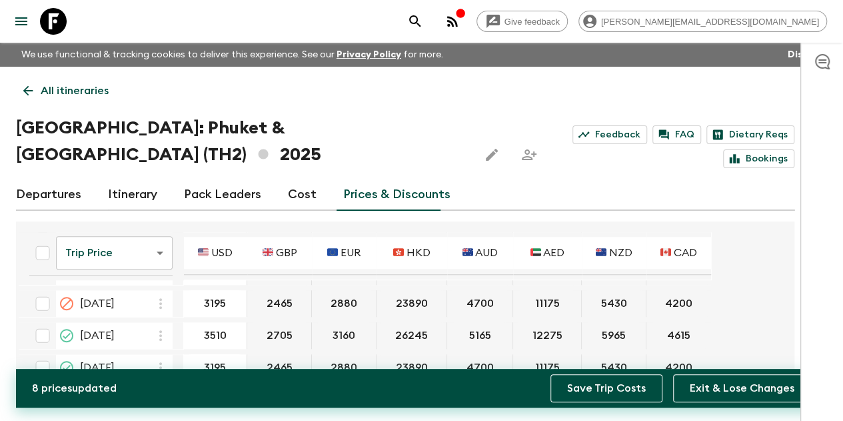
type input "3510"
click at [575, 385] on button "Save Trip Costs" at bounding box center [607, 388] width 112 height 28
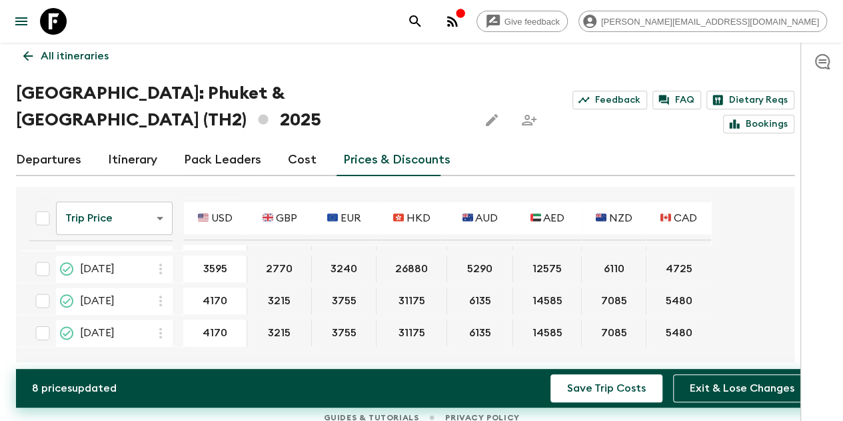
scroll to position [49, 0]
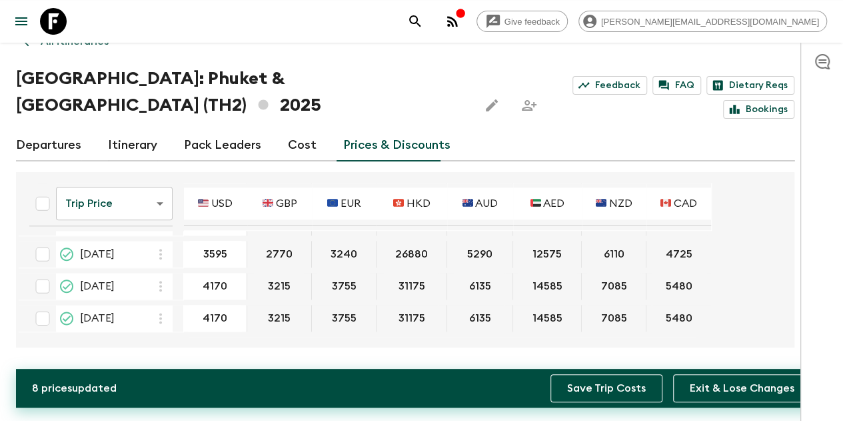
type input "4170"
click at [573, 385] on button "Save Trip Costs" at bounding box center [607, 388] width 112 height 28
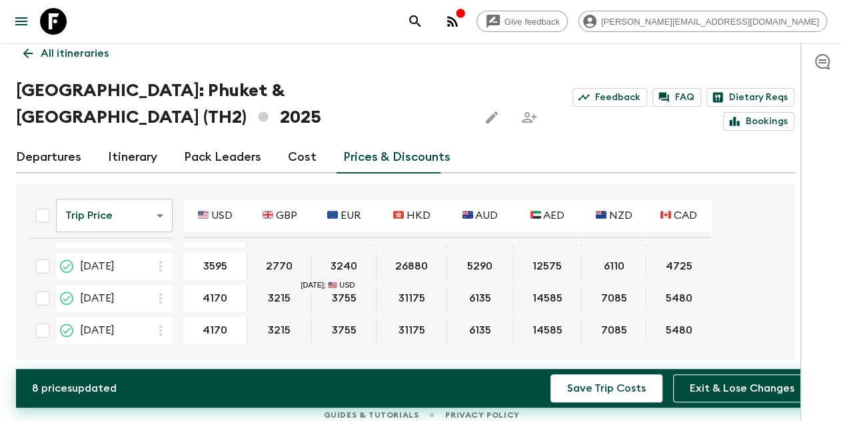
scroll to position [0, 0]
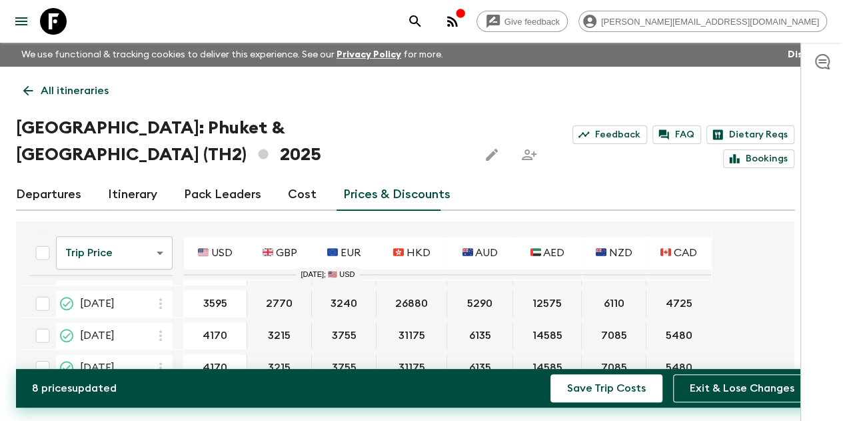
click at [87, 91] on p "All itineraries" at bounding box center [75, 91] width 68 height 16
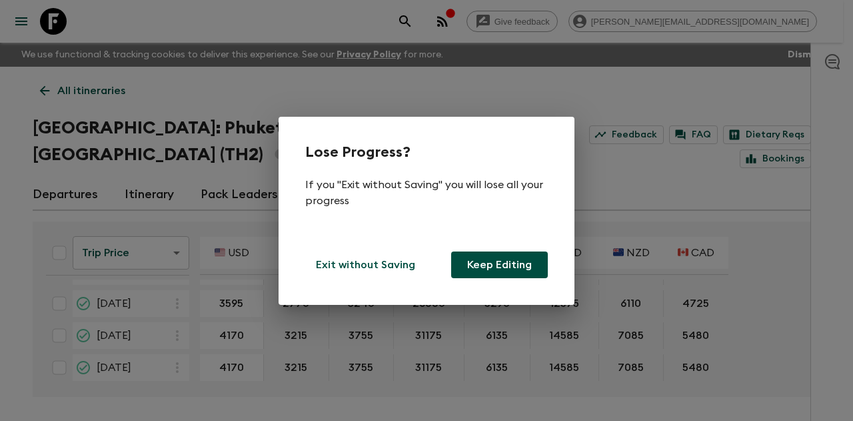
click at [477, 269] on button "Keep Editing" at bounding box center [499, 264] width 97 height 27
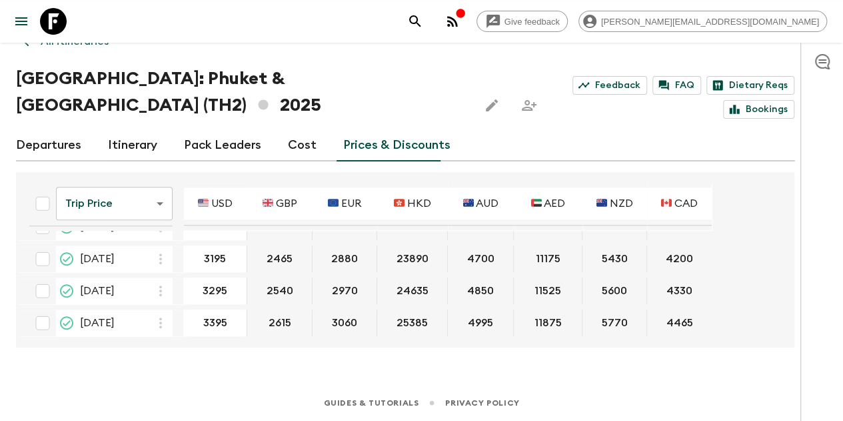
scroll to position [827, 0]
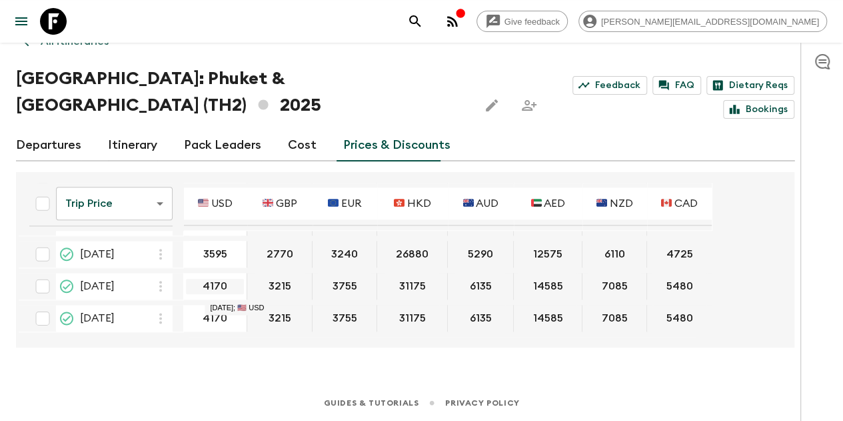
click at [244, 291] on input "4170" at bounding box center [215, 286] width 58 height 15
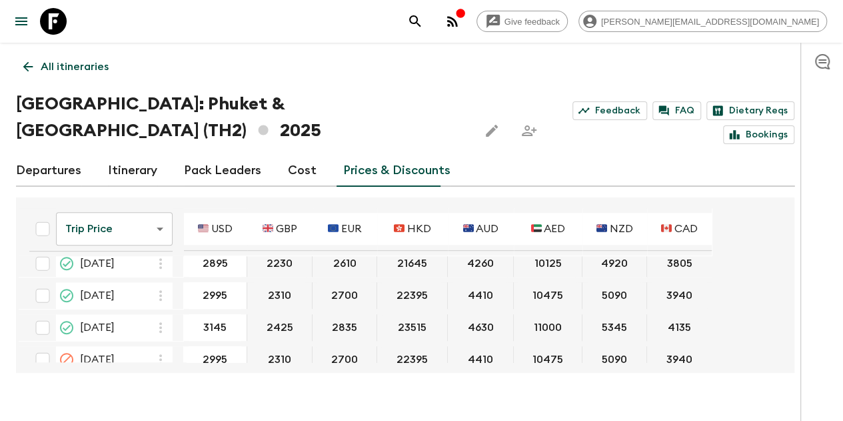
scroll to position [0, 0]
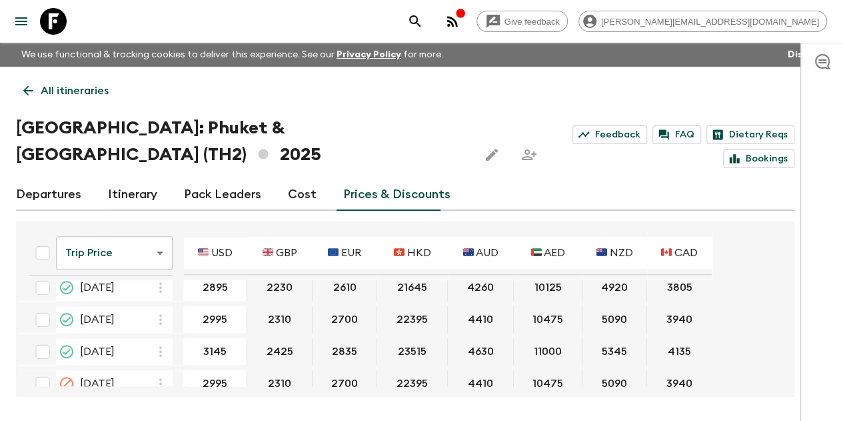
click at [79, 101] on link "All itineraries" at bounding box center [66, 90] width 100 height 27
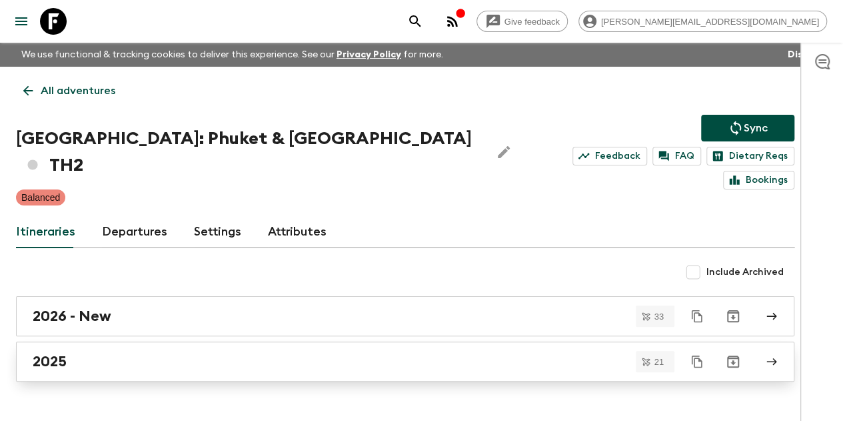
click at [152, 353] on div "2025" at bounding box center [393, 361] width 720 height 17
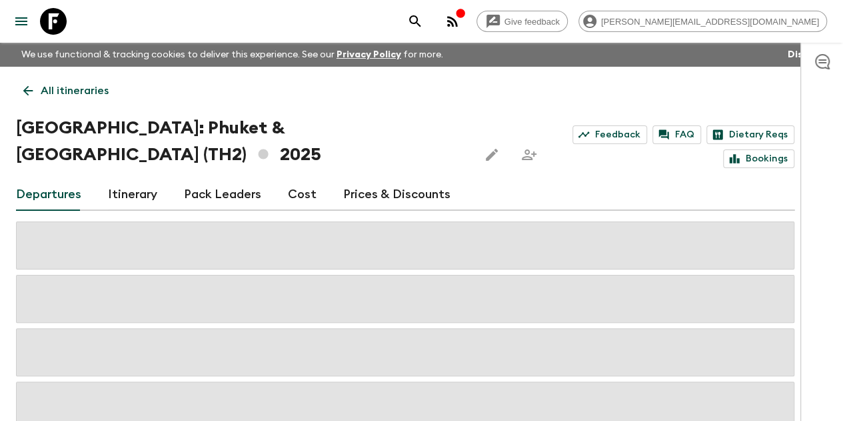
click at [382, 198] on link "Prices & Discounts" at bounding box center [396, 195] width 107 height 32
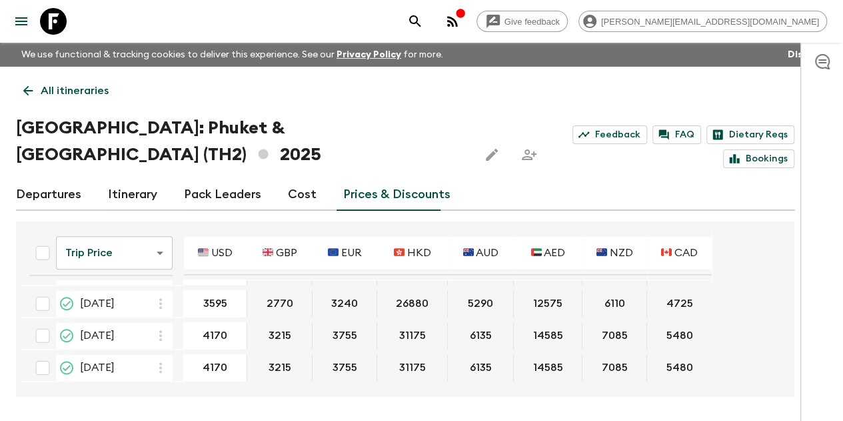
click at [83, 84] on p "All itineraries" at bounding box center [75, 91] width 68 height 16
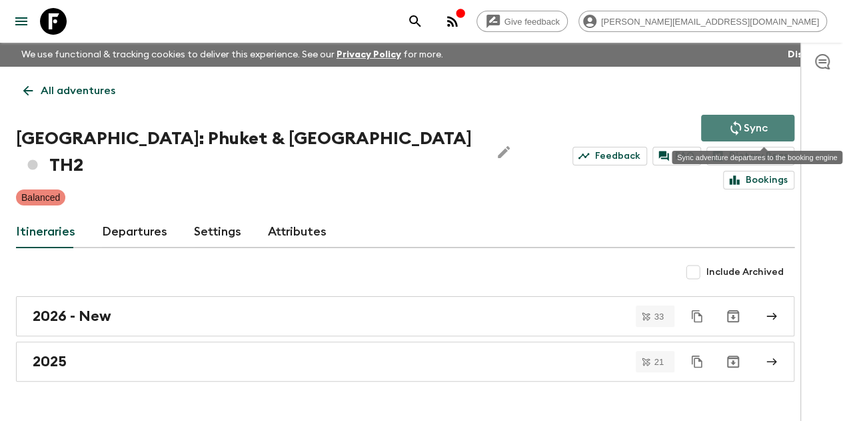
click at [742, 130] on button "Sync" at bounding box center [747, 128] width 93 height 27
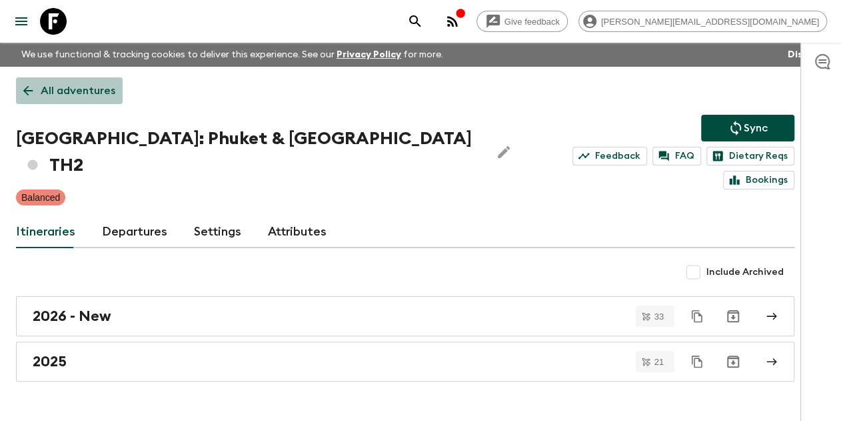
click at [90, 87] on p "All adventures" at bounding box center [78, 91] width 75 height 16
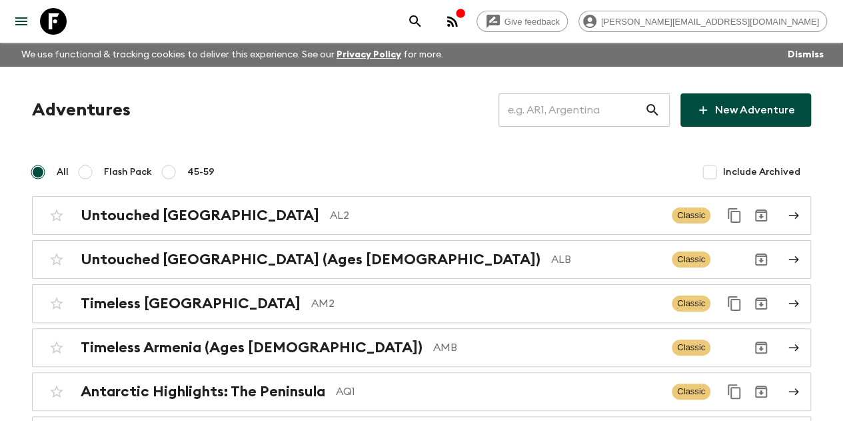
click at [537, 113] on input "text" at bounding box center [572, 109] width 146 height 37
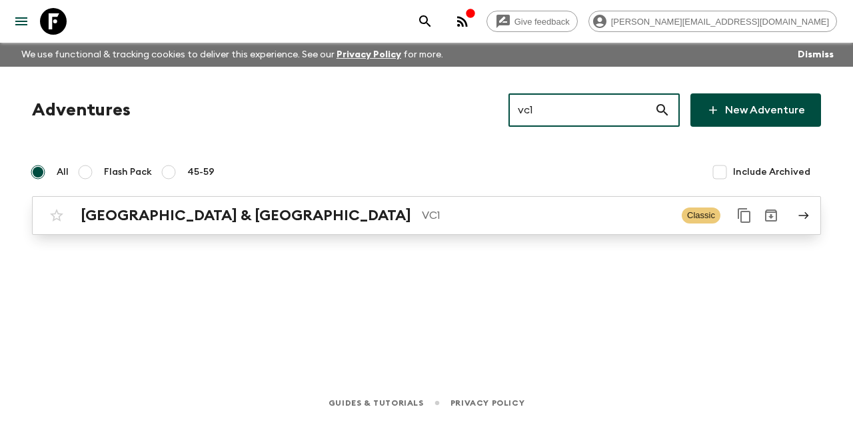
type input "vc1"
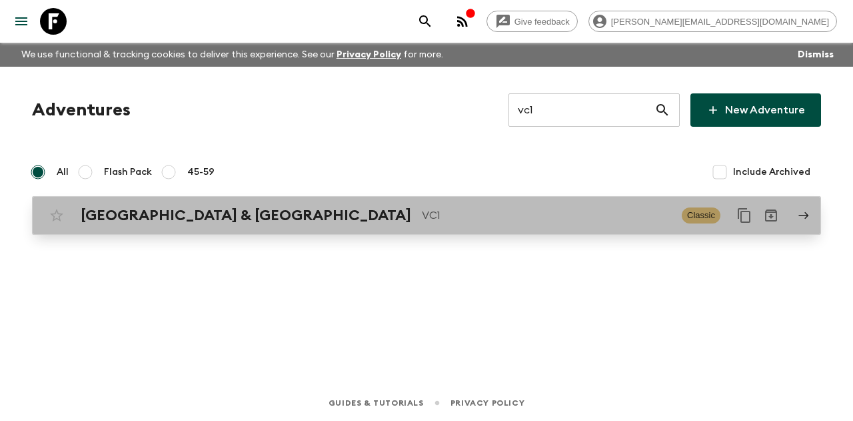
click at [299, 225] on div "Vietnam & Cambodia VC1 Classic" at bounding box center [400, 215] width 715 height 27
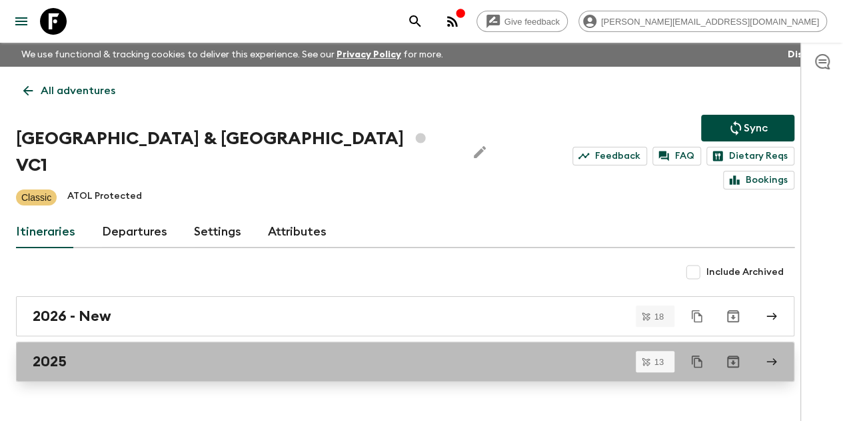
click at [154, 353] on div "2025" at bounding box center [393, 361] width 720 height 17
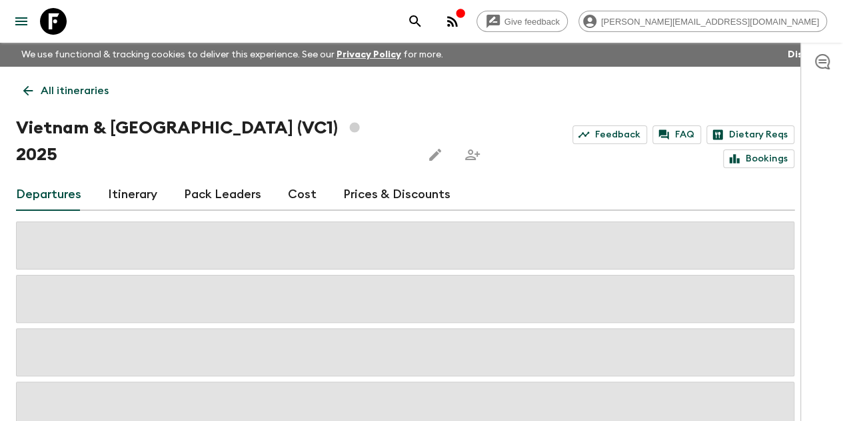
click at [404, 179] on link "Prices & Discounts" at bounding box center [396, 195] width 107 height 32
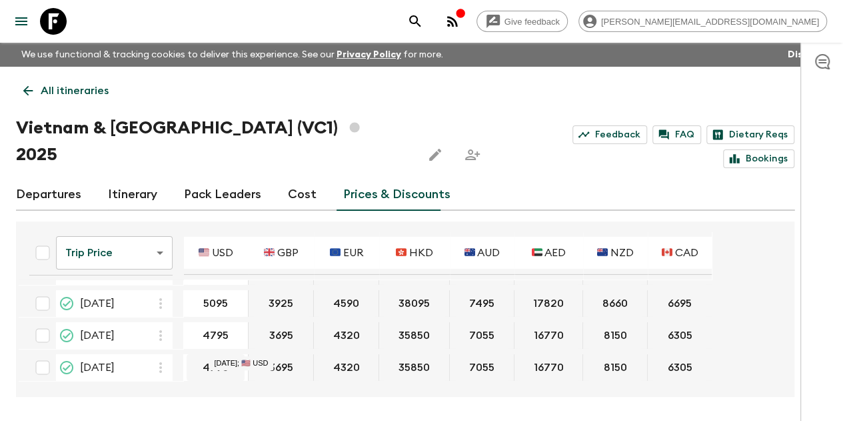
scroll to position [23, 0]
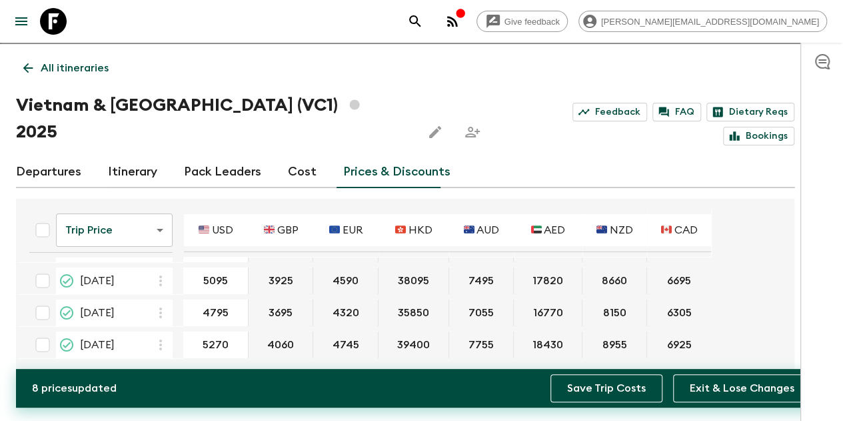
type input "5270"
click at [577, 387] on button "Save Trip Costs" at bounding box center [607, 388] width 112 height 28
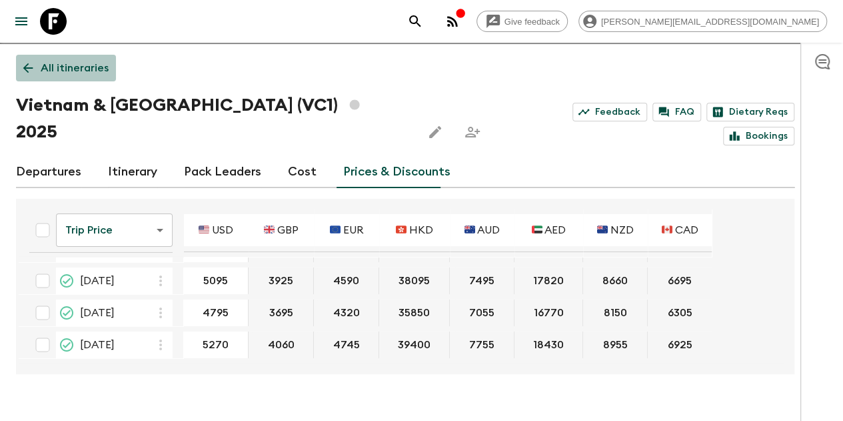
click at [93, 67] on p "All itineraries" at bounding box center [75, 68] width 68 height 16
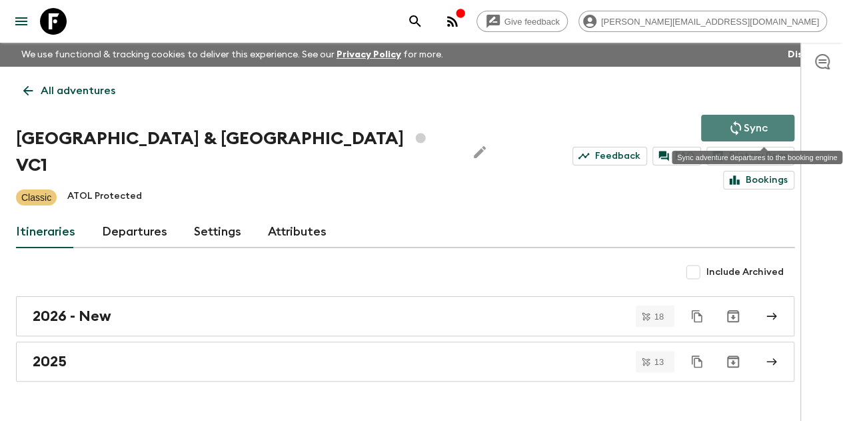
click at [755, 118] on button "Sync" at bounding box center [747, 128] width 93 height 27
